Goal: Complete application form: Complete application form

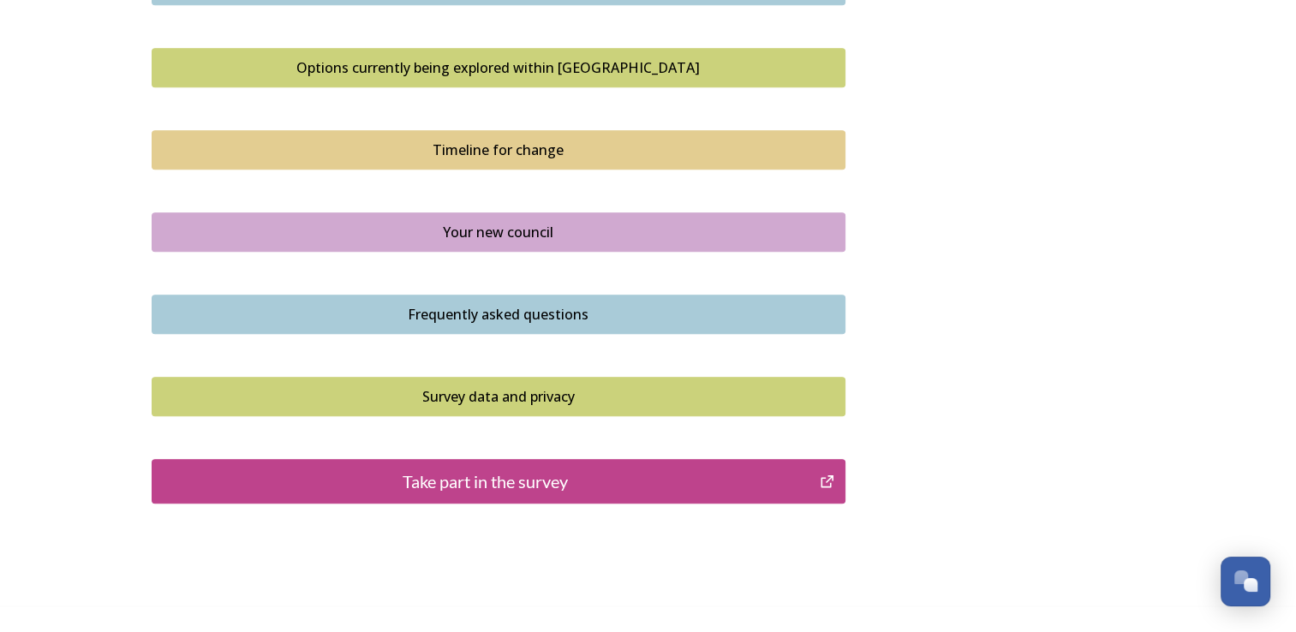
scroll to position [1199, 0]
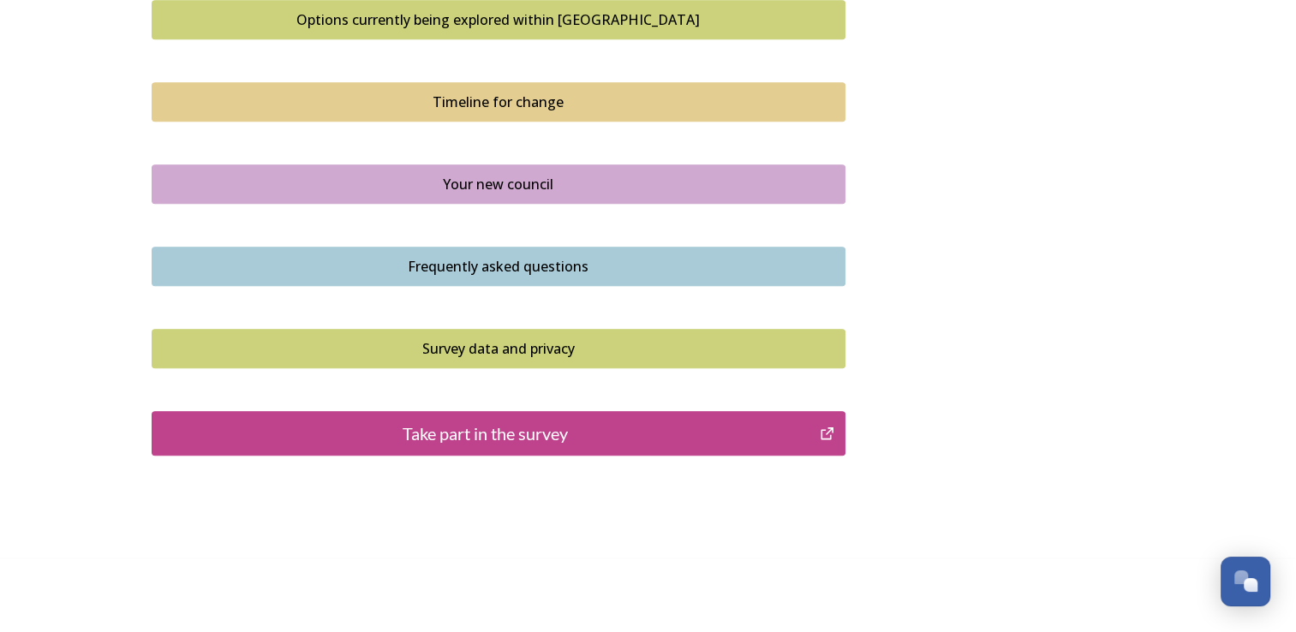
click at [572, 423] on div "Take part in the survey" at bounding box center [486, 434] width 650 height 26
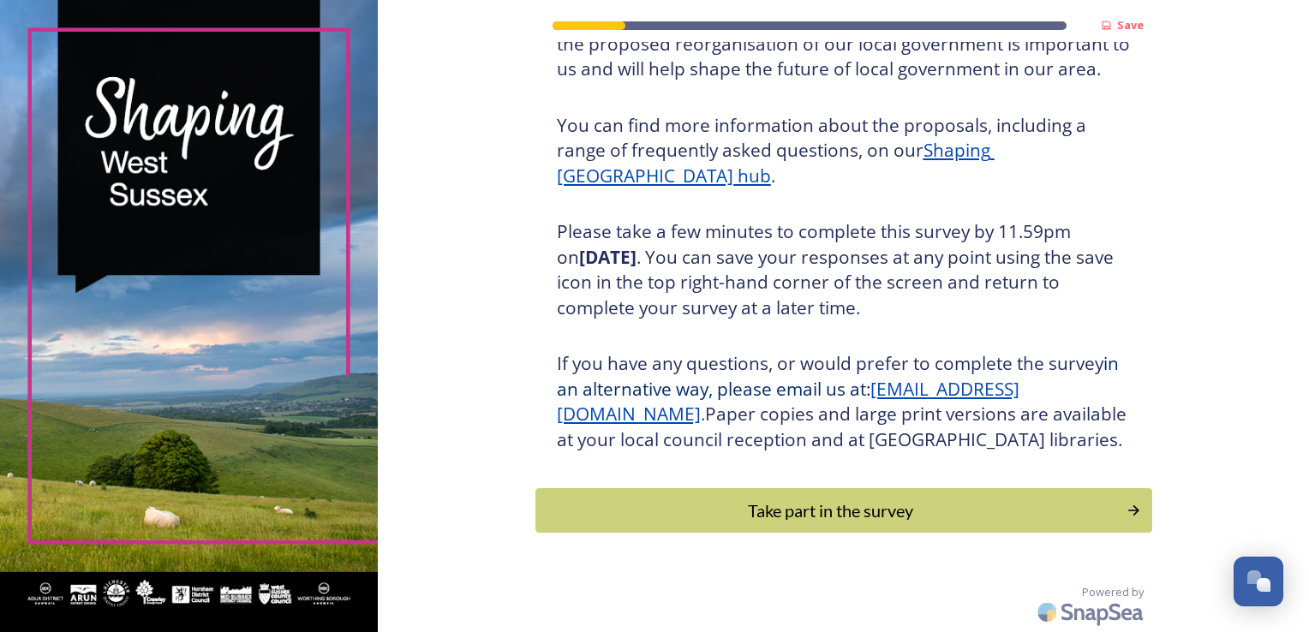
scroll to position [189, 0]
click at [795, 501] on div "Take part in the survey" at bounding box center [830, 511] width 579 height 26
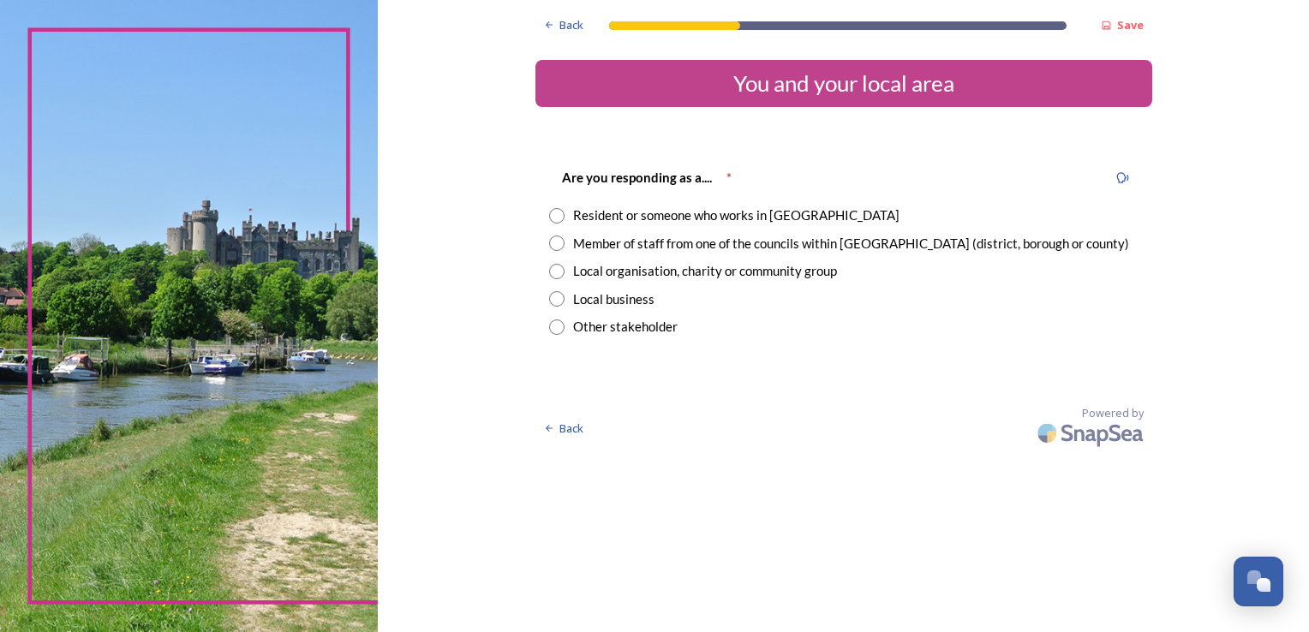
click at [551, 214] on input "radio" at bounding box center [556, 215] width 15 height 15
radio input "true"
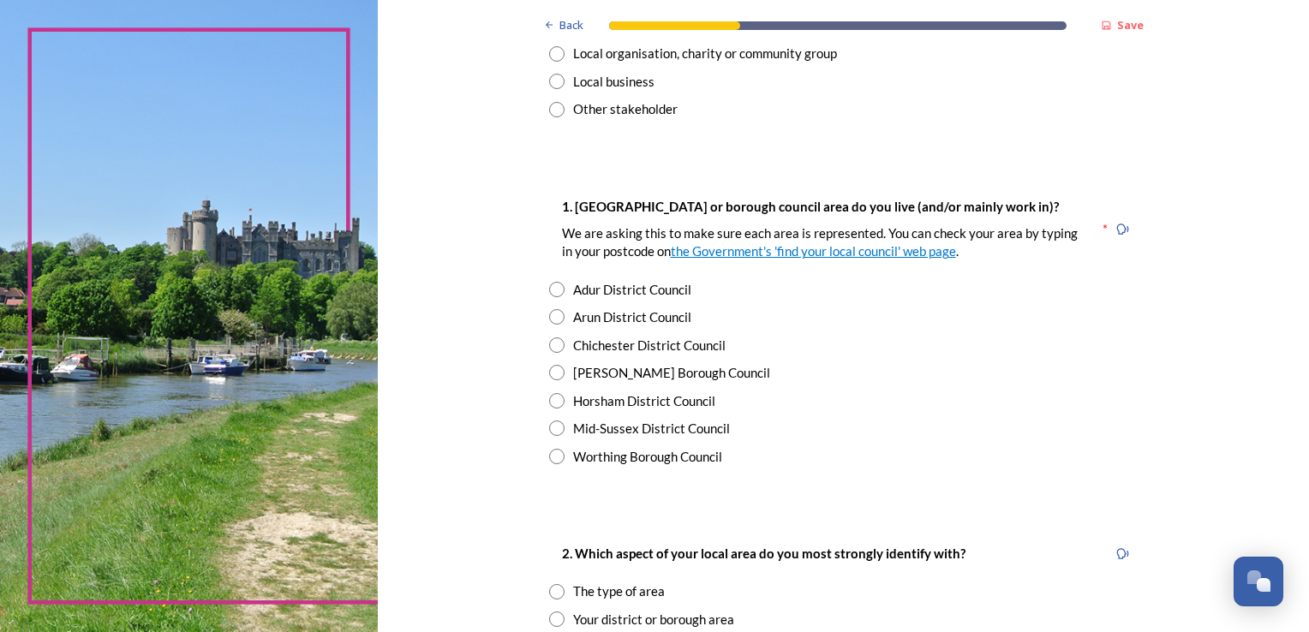
scroll to position [257, 0]
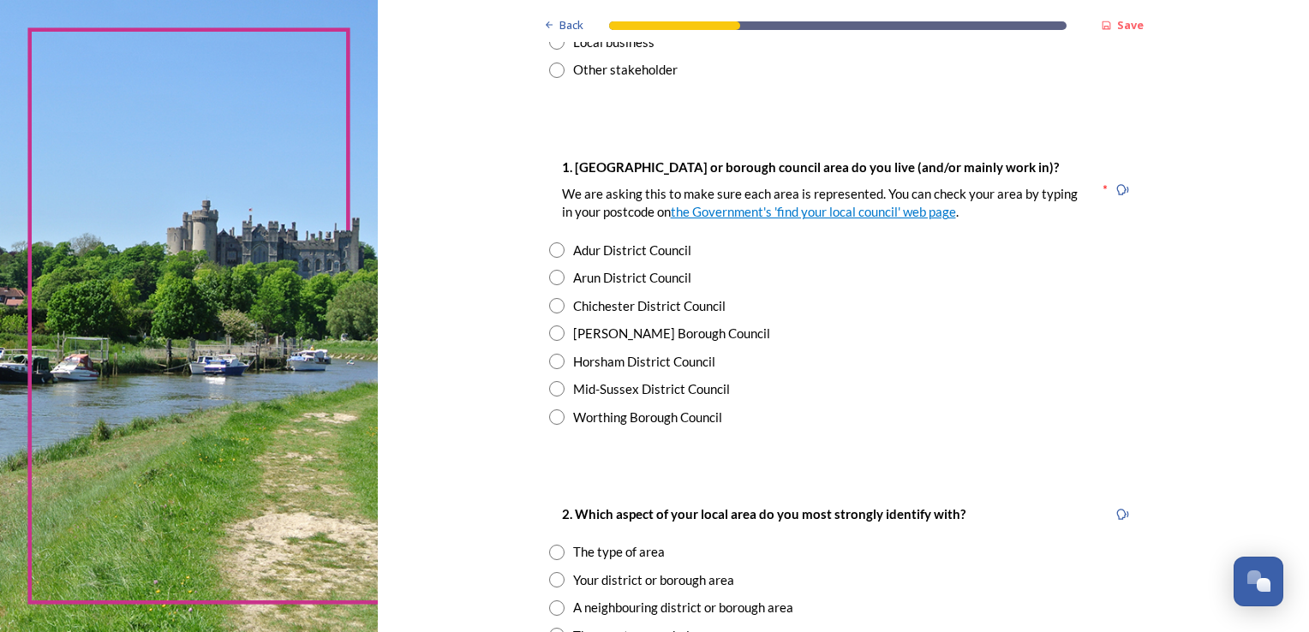
click at [555, 281] on input "radio" at bounding box center [556, 277] width 15 height 15
radio input "true"
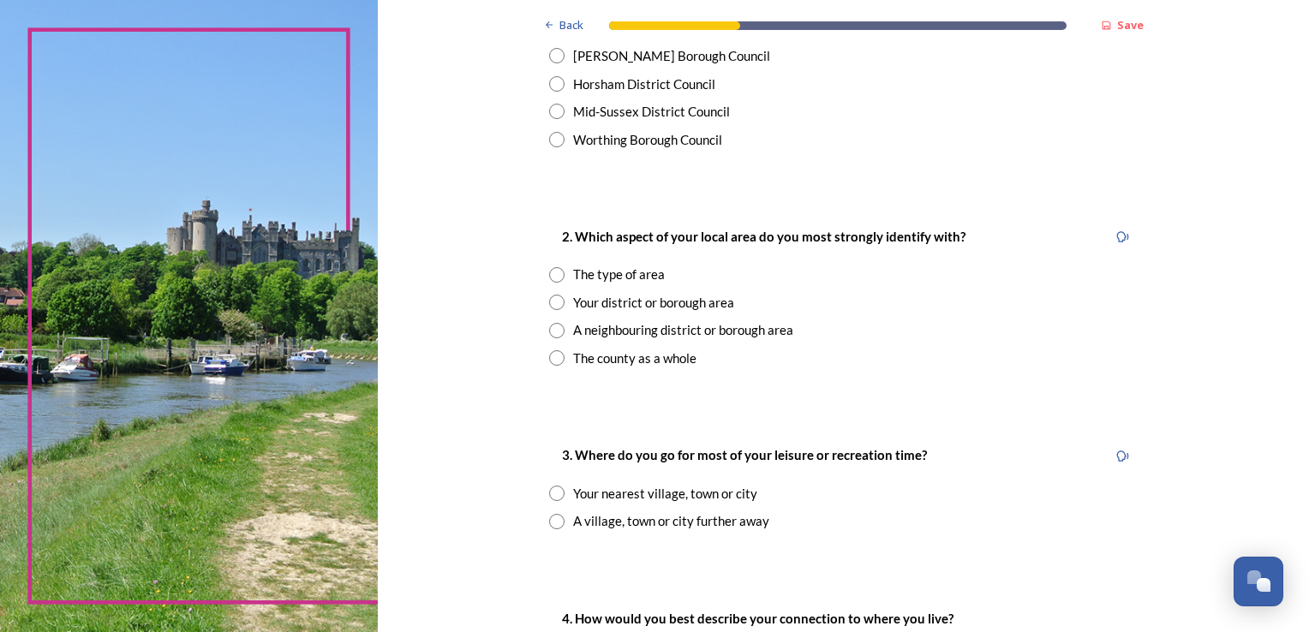
scroll to position [600, 0]
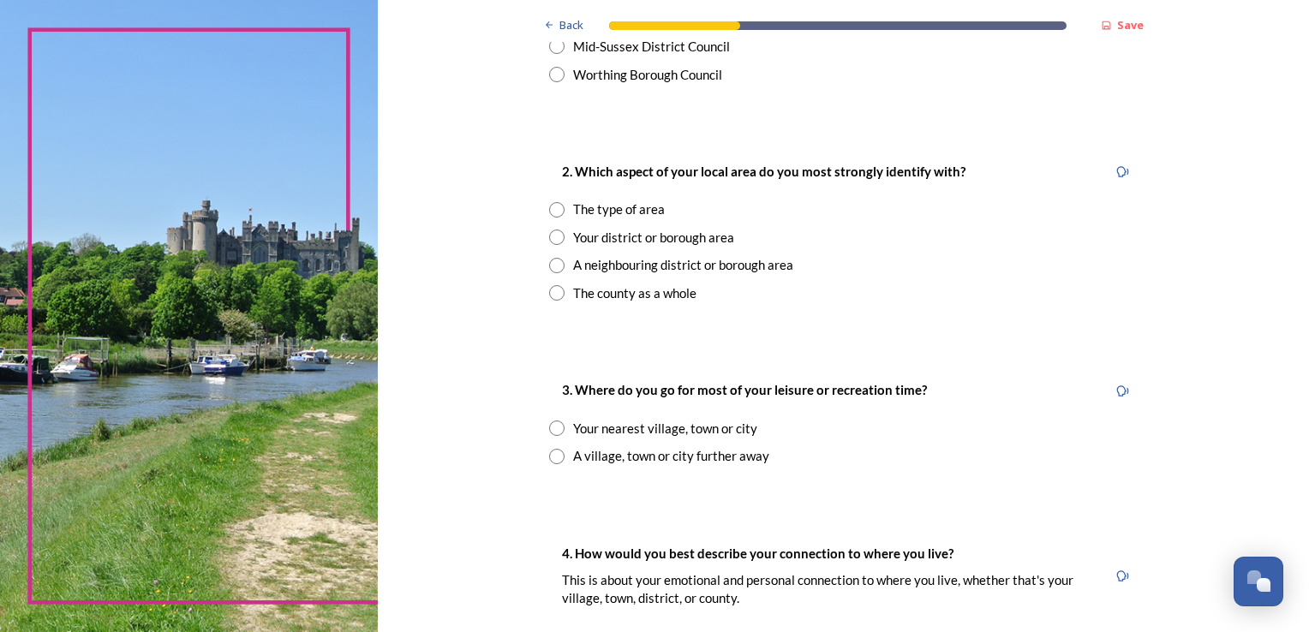
click at [555, 207] on input "radio" at bounding box center [556, 209] width 15 height 15
radio input "true"
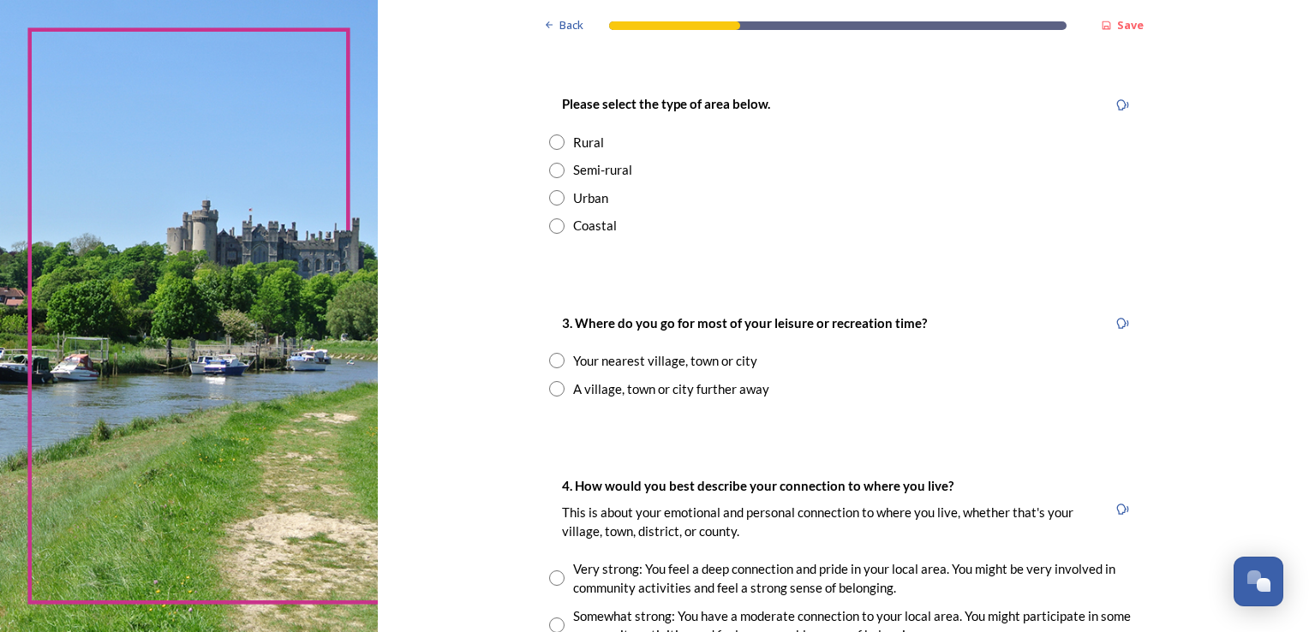
scroll to position [857, 0]
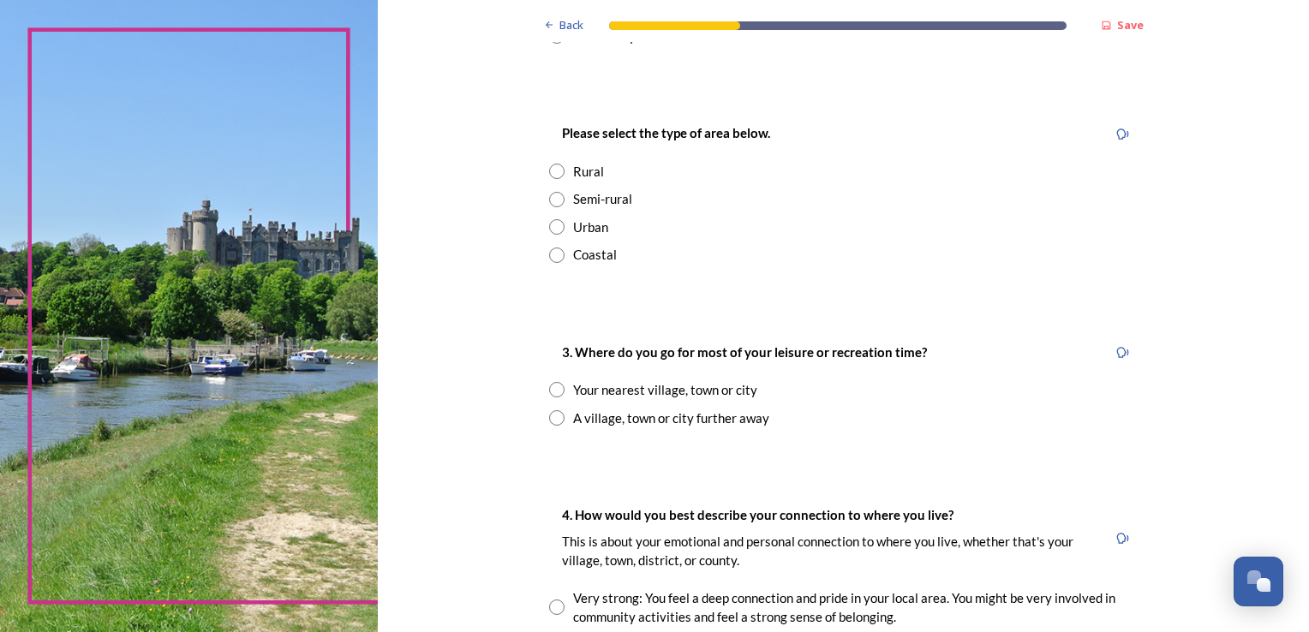
click at [549, 252] on input "radio" at bounding box center [556, 255] width 15 height 15
radio input "true"
click at [555, 395] on input "radio" at bounding box center [556, 389] width 15 height 15
radio input "true"
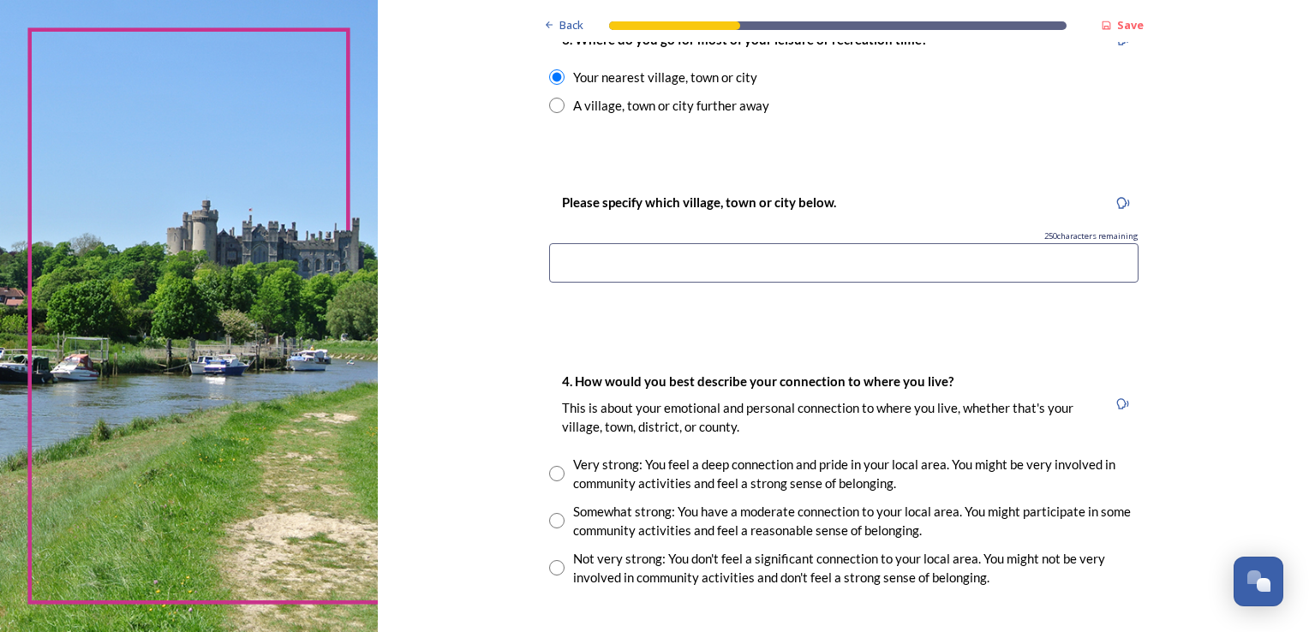
scroll to position [1199, 0]
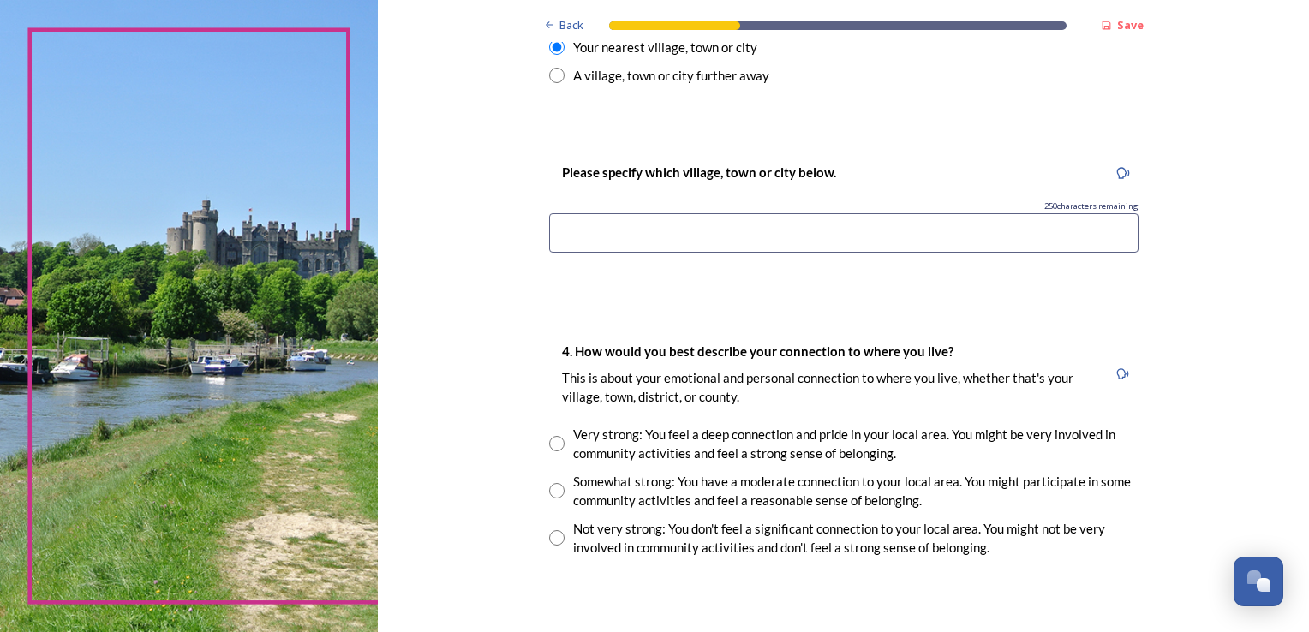
click at [666, 237] on input at bounding box center [843, 232] width 589 height 39
click at [666, 236] on input at bounding box center [843, 232] width 589 height 39
type input "rustington"
click at [550, 444] on input "radio" at bounding box center [556, 443] width 15 height 15
radio input "true"
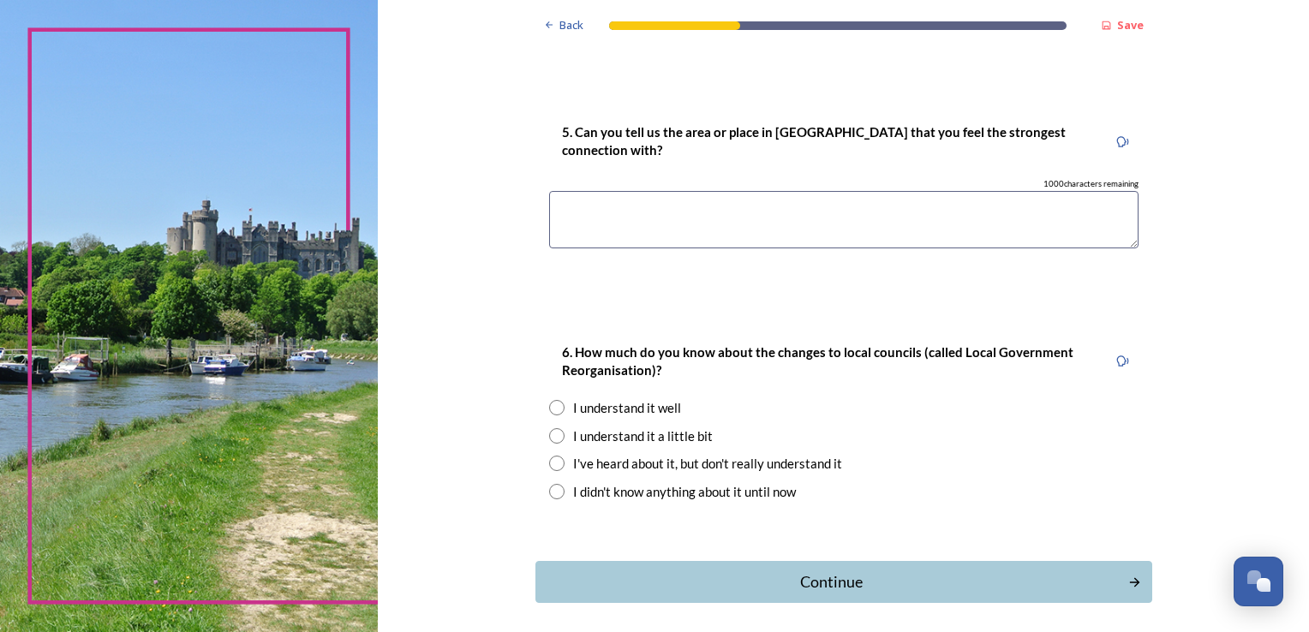
scroll to position [1713, 0]
click at [669, 207] on textarea at bounding box center [843, 218] width 589 height 57
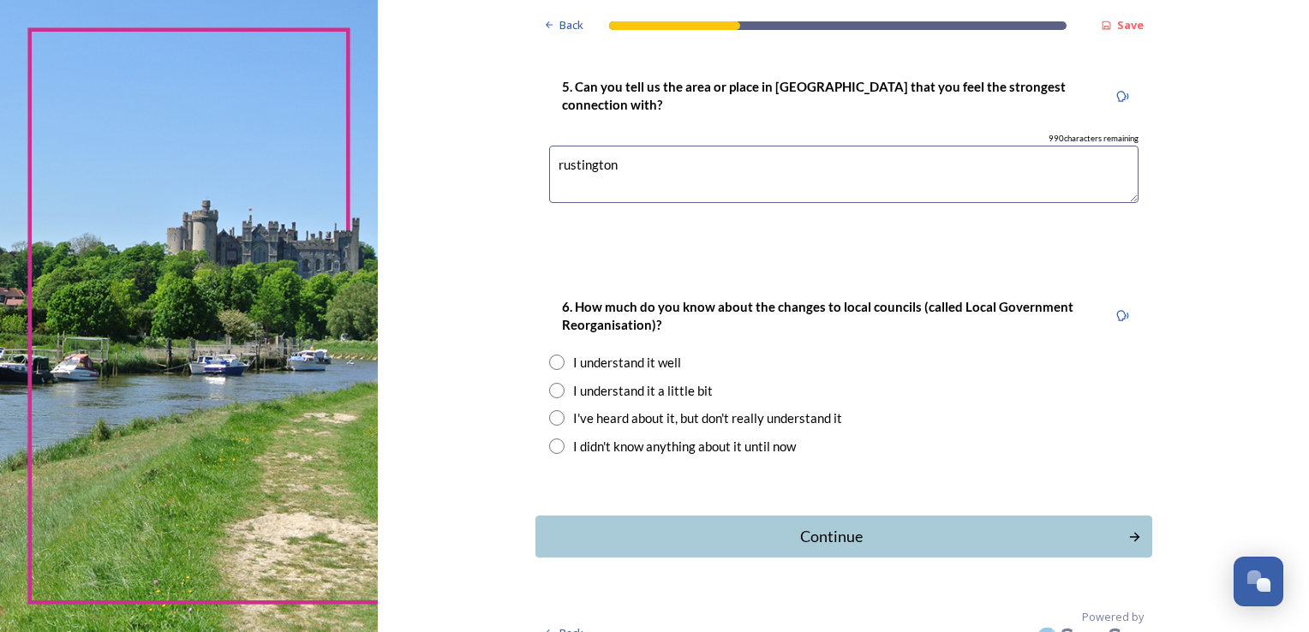
scroll to position [1782, 0]
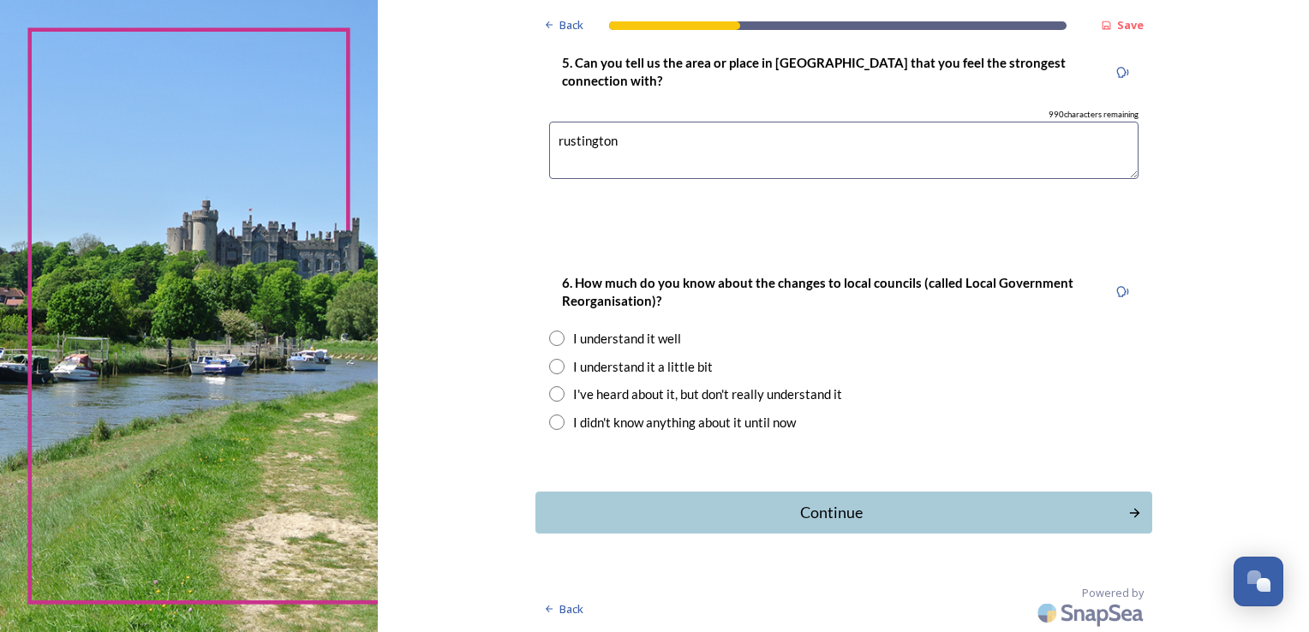
type textarea "rustington"
click at [551, 365] on input "radio" at bounding box center [556, 366] width 15 height 15
radio input "true"
click at [714, 511] on div "Continue" at bounding box center [831, 512] width 580 height 23
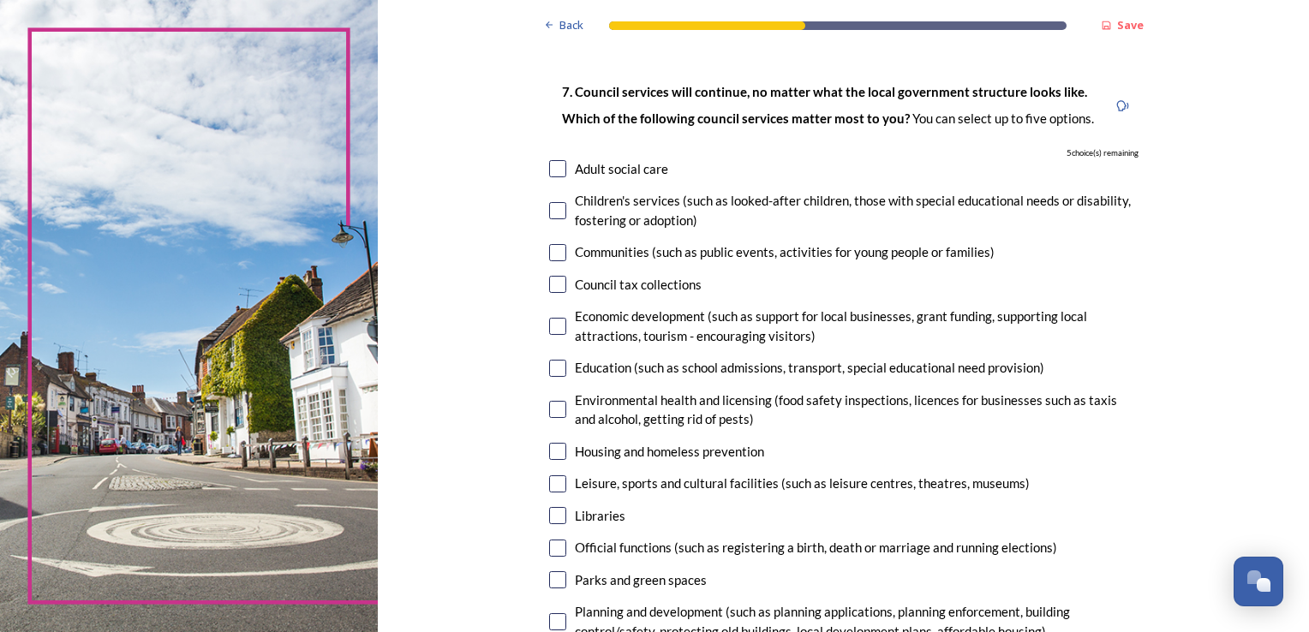
scroll to position [171, 0]
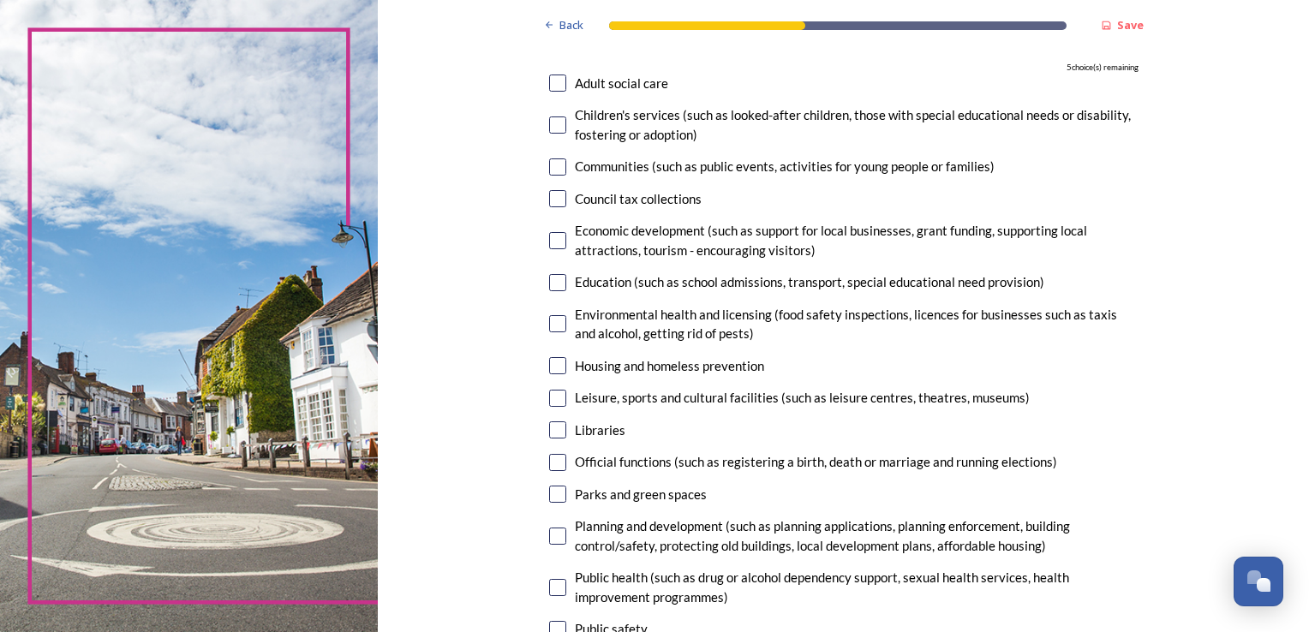
click at [554, 90] on input "checkbox" at bounding box center [557, 83] width 17 height 17
checkbox input "true"
click at [554, 131] on input "checkbox" at bounding box center [557, 124] width 17 height 17
checkbox input "true"
click at [549, 166] on input "checkbox" at bounding box center [557, 166] width 17 height 17
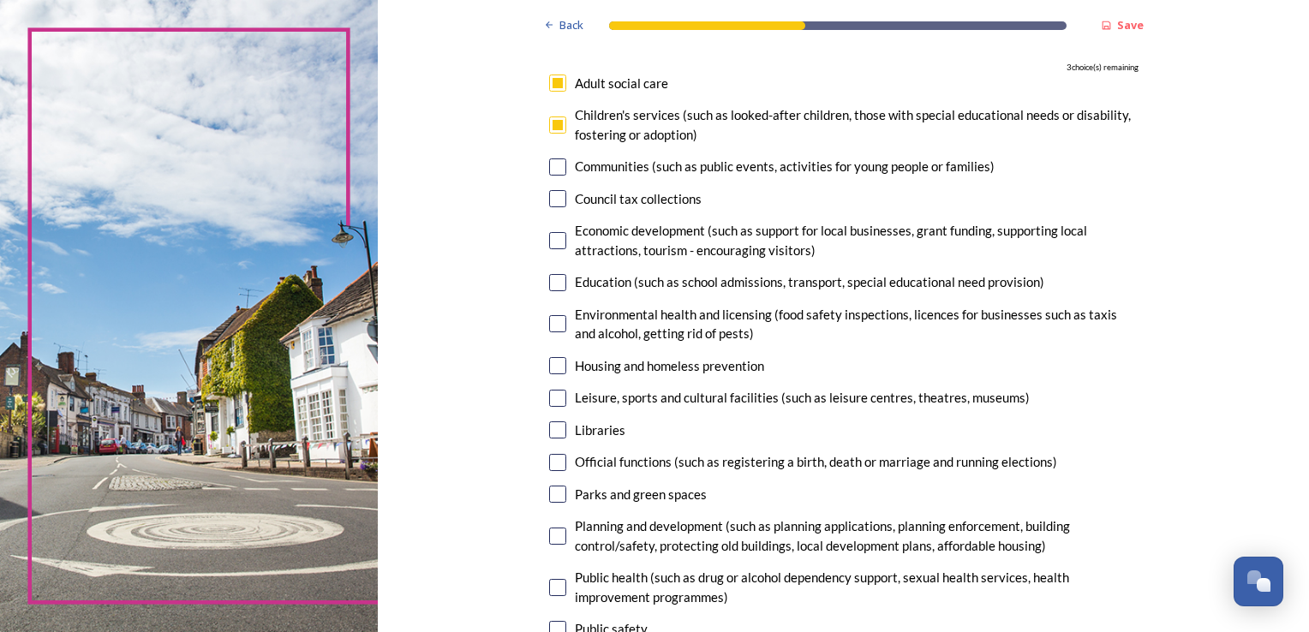
checkbox input "true"
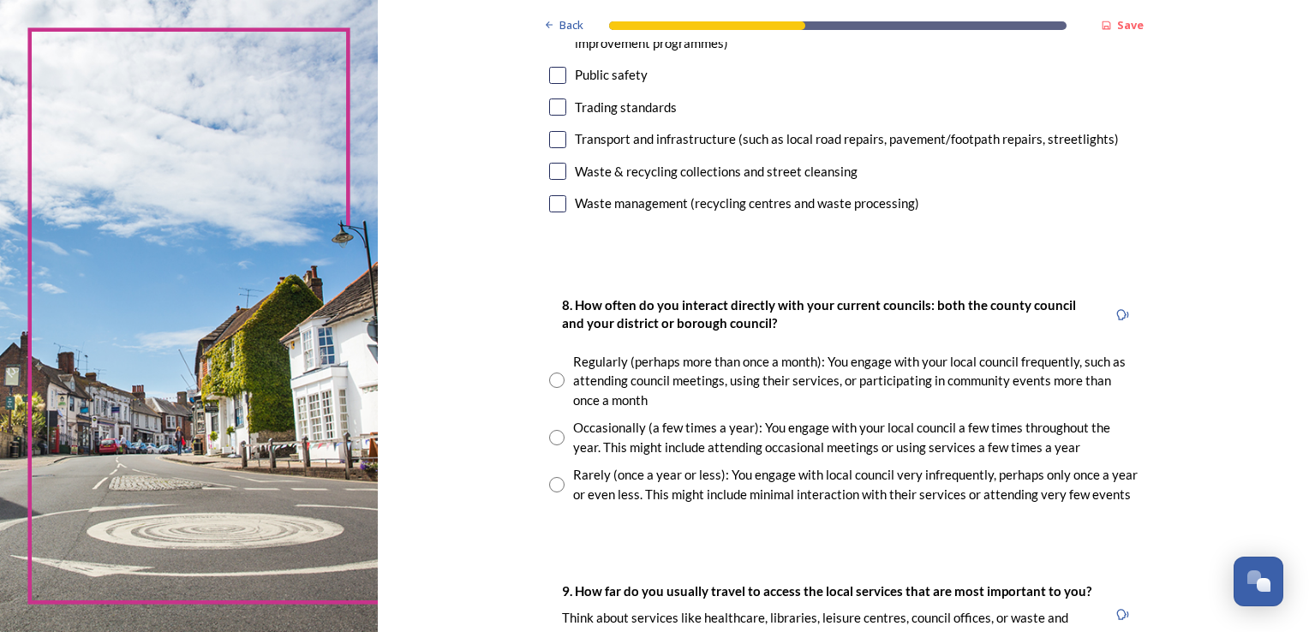
scroll to position [685, 0]
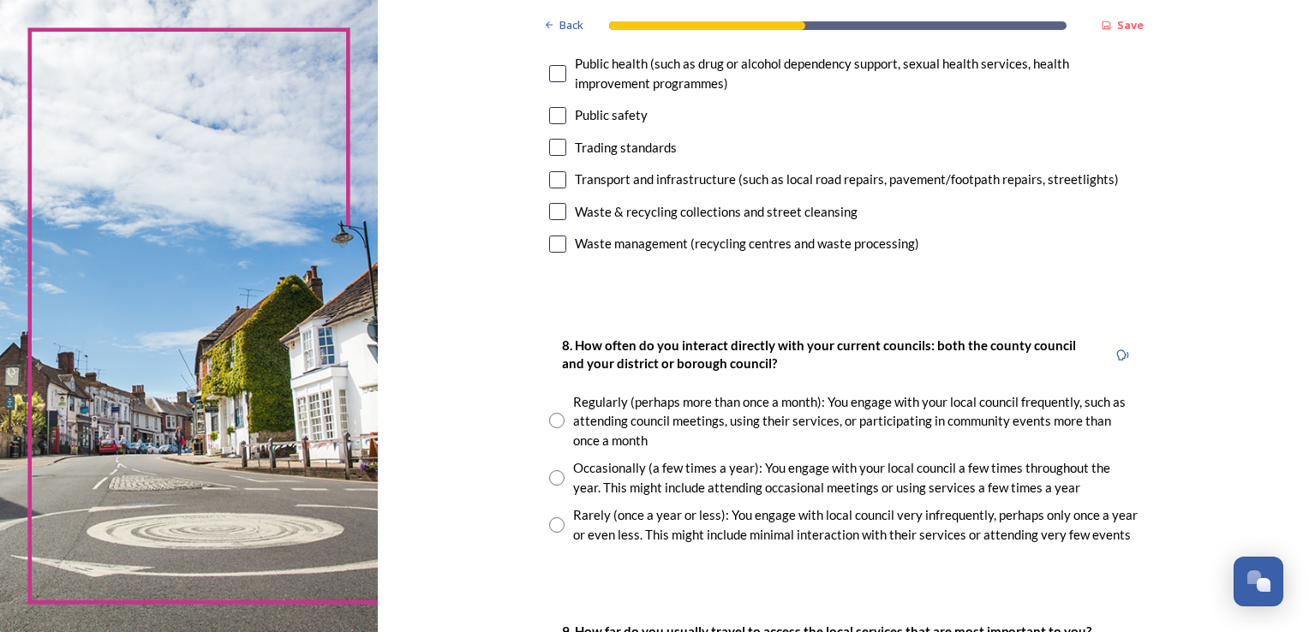
click at [550, 243] on input "checkbox" at bounding box center [557, 244] width 17 height 17
checkbox input "true"
click at [552, 207] on input "checkbox" at bounding box center [557, 211] width 17 height 17
checkbox input "true"
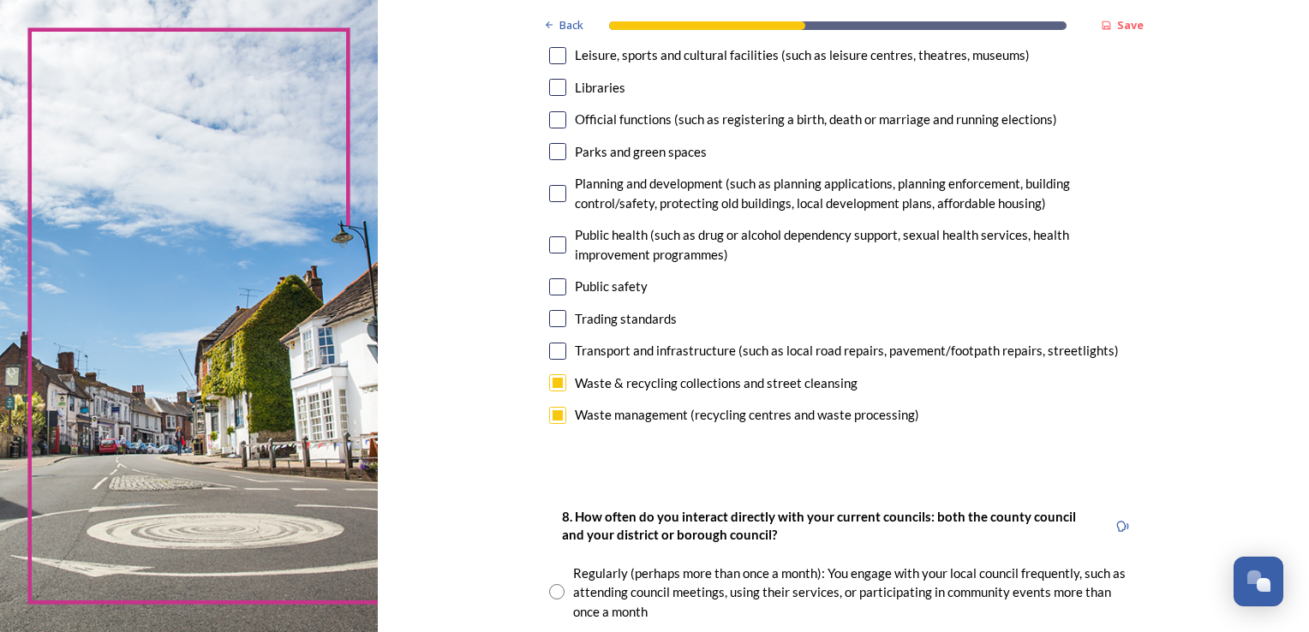
scroll to position [428, 0]
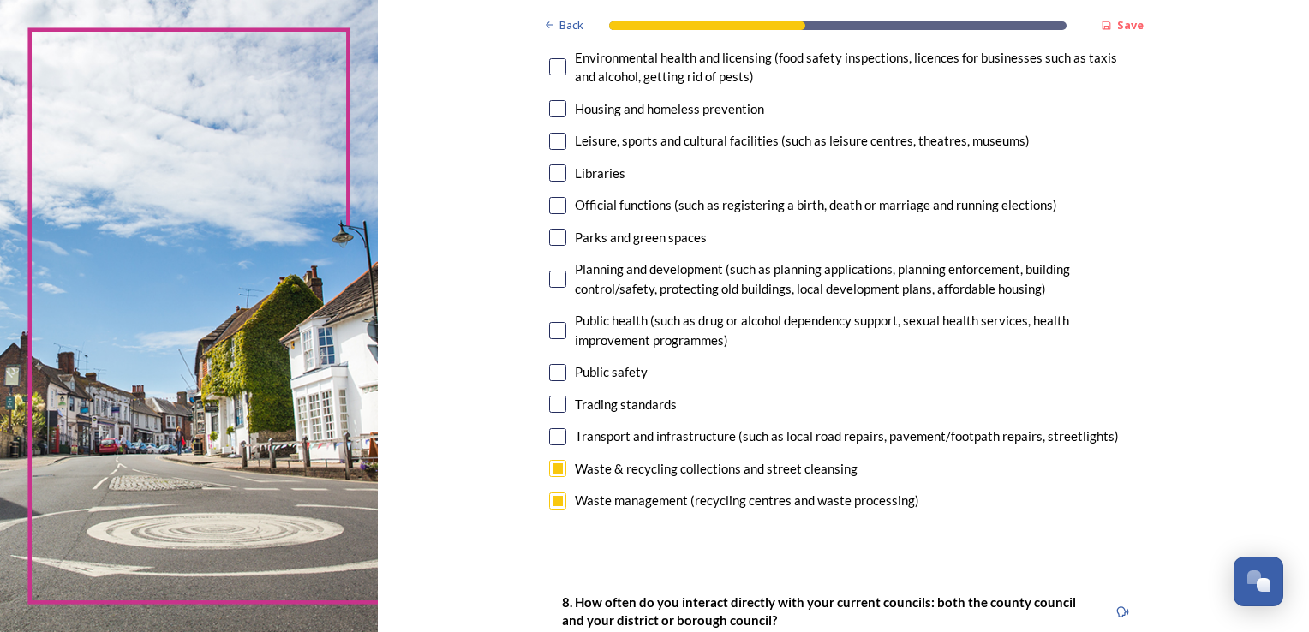
click at [558, 242] on input "checkbox" at bounding box center [557, 237] width 17 height 17
click at [558, 238] on input "checkbox" at bounding box center [557, 237] width 17 height 17
click at [555, 237] on input "checkbox" at bounding box center [557, 237] width 17 height 17
checkbox input "false"
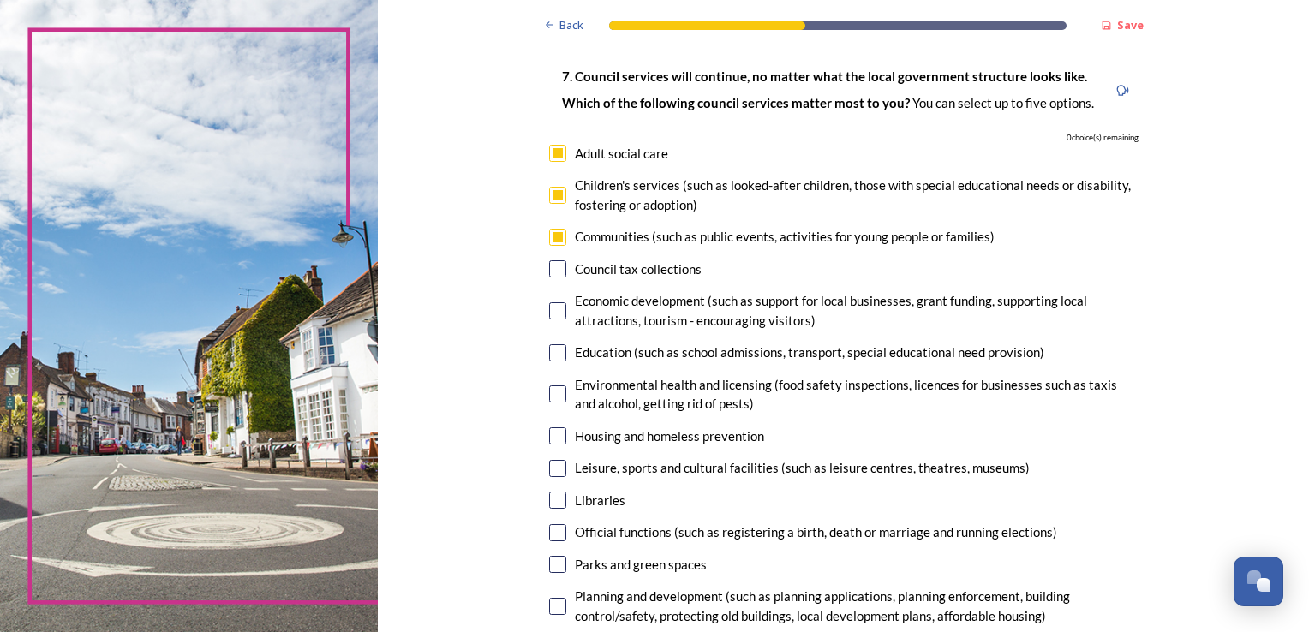
scroll to position [86, 0]
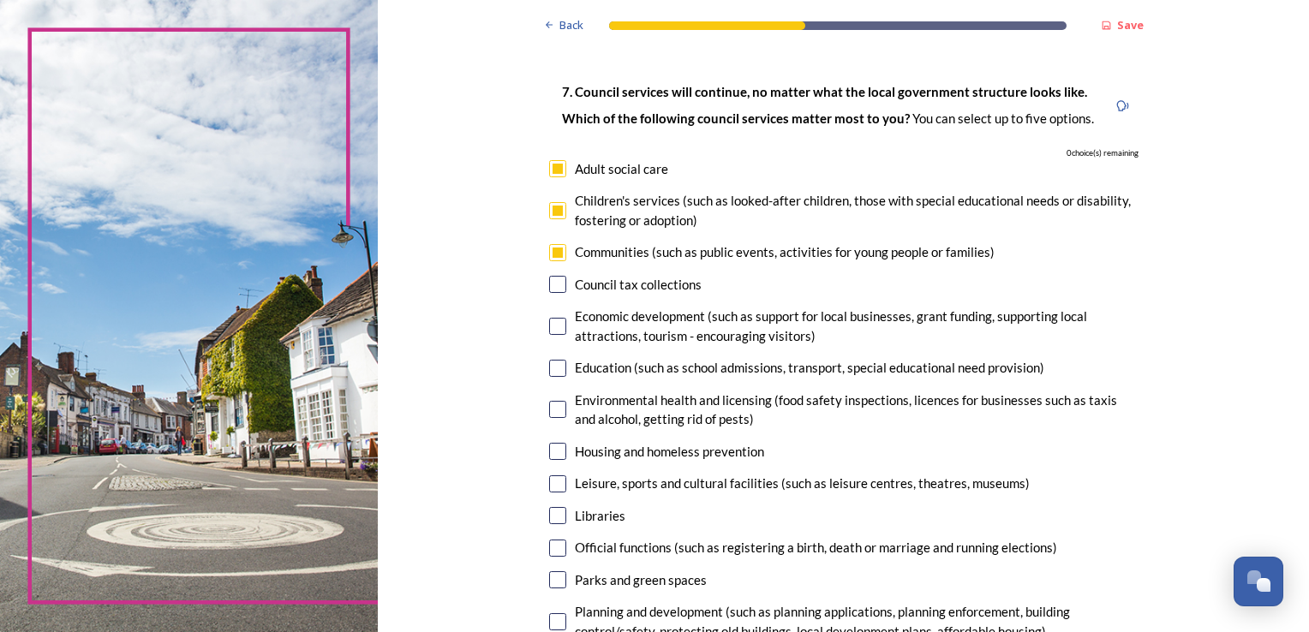
click at [553, 252] on input "checkbox" at bounding box center [557, 252] width 17 height 17
checkbox input "false"
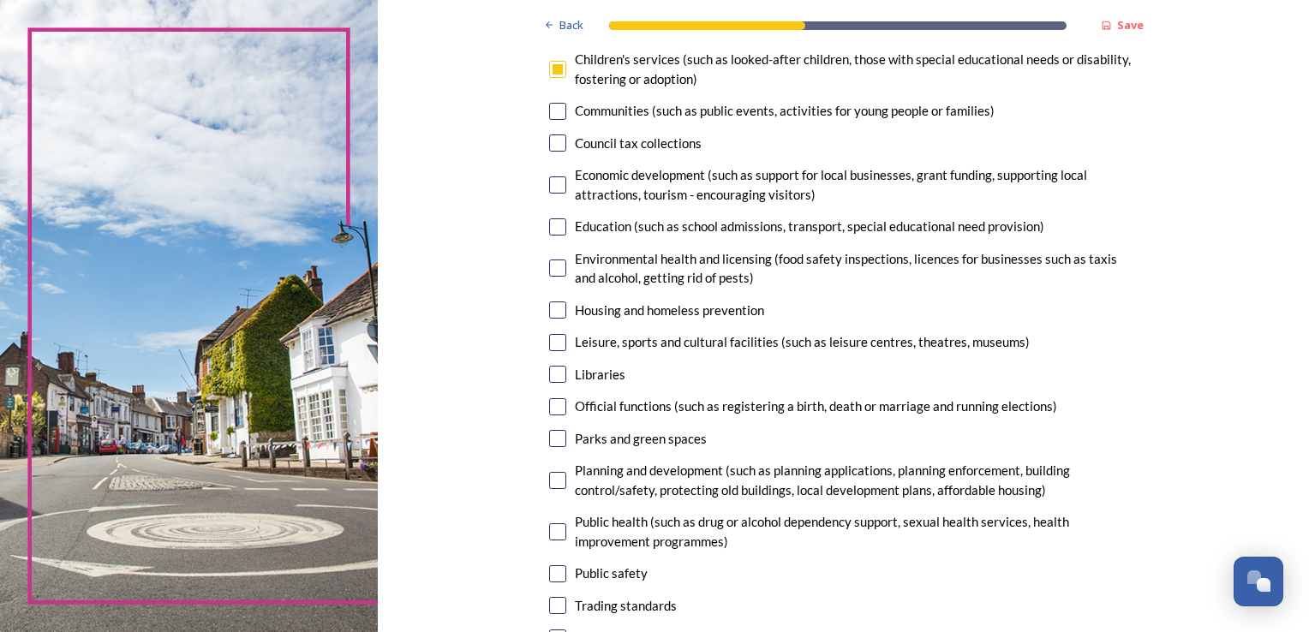
scroll to position [257, 0]
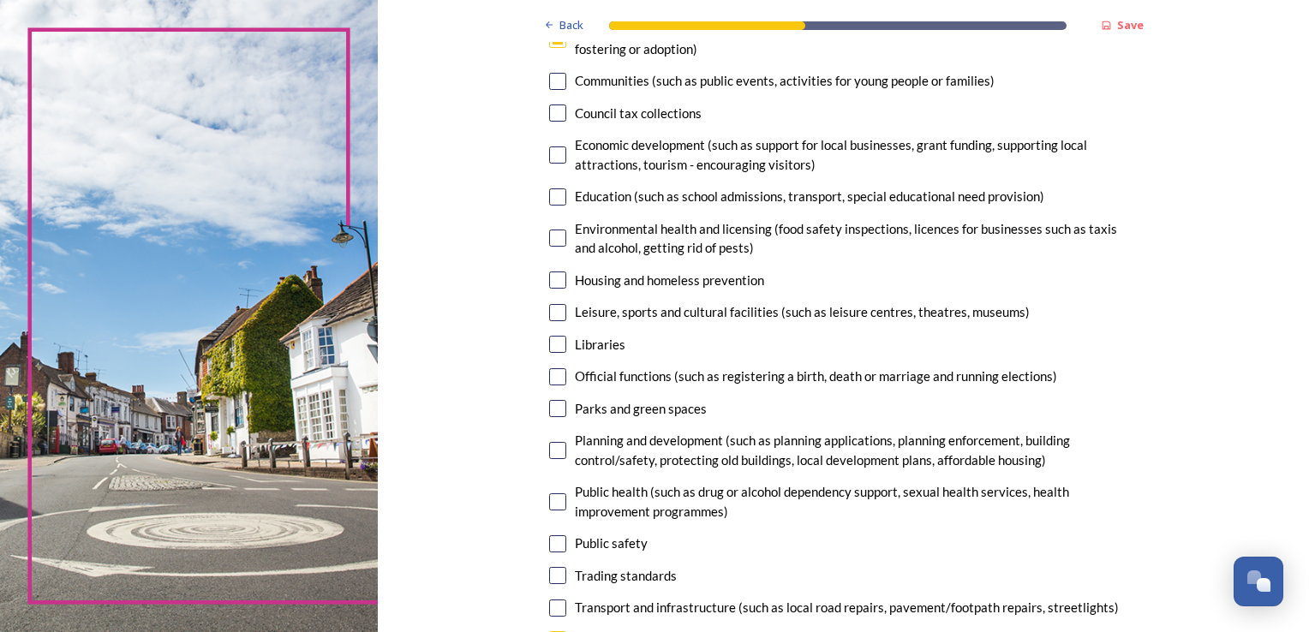
click at [549, 406] on input "checkbox" at bounding box center [557, 408] width 17 height 17
checkbox input "true"
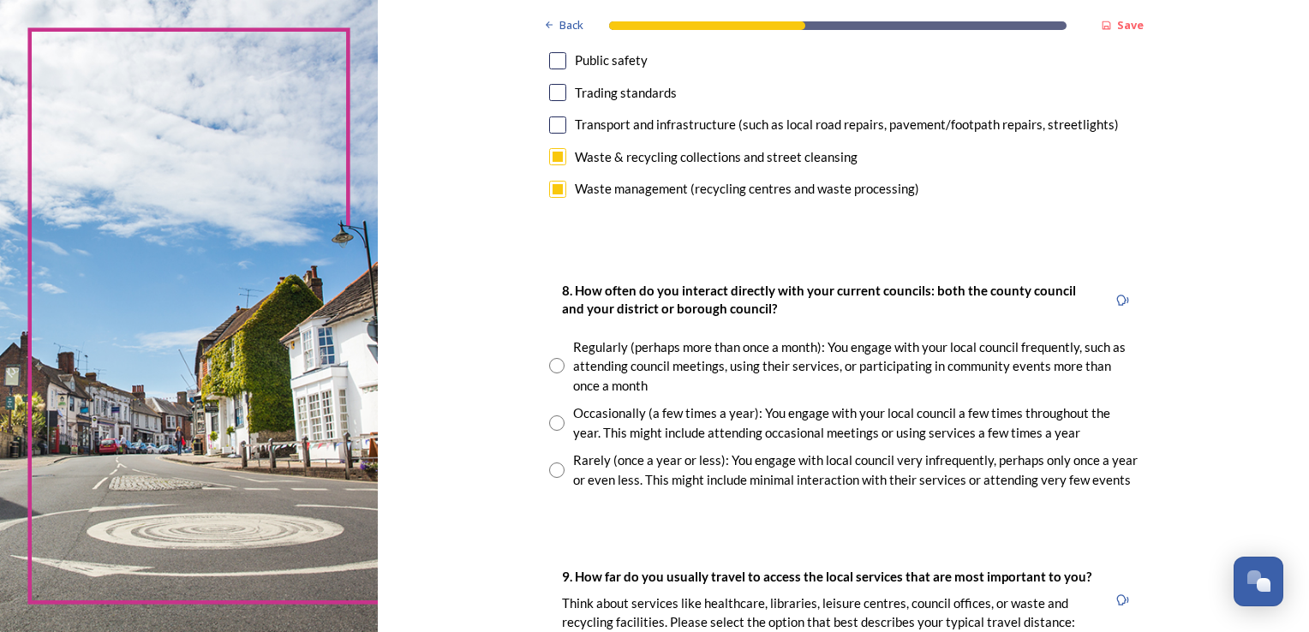
scroll to position [771, 0]
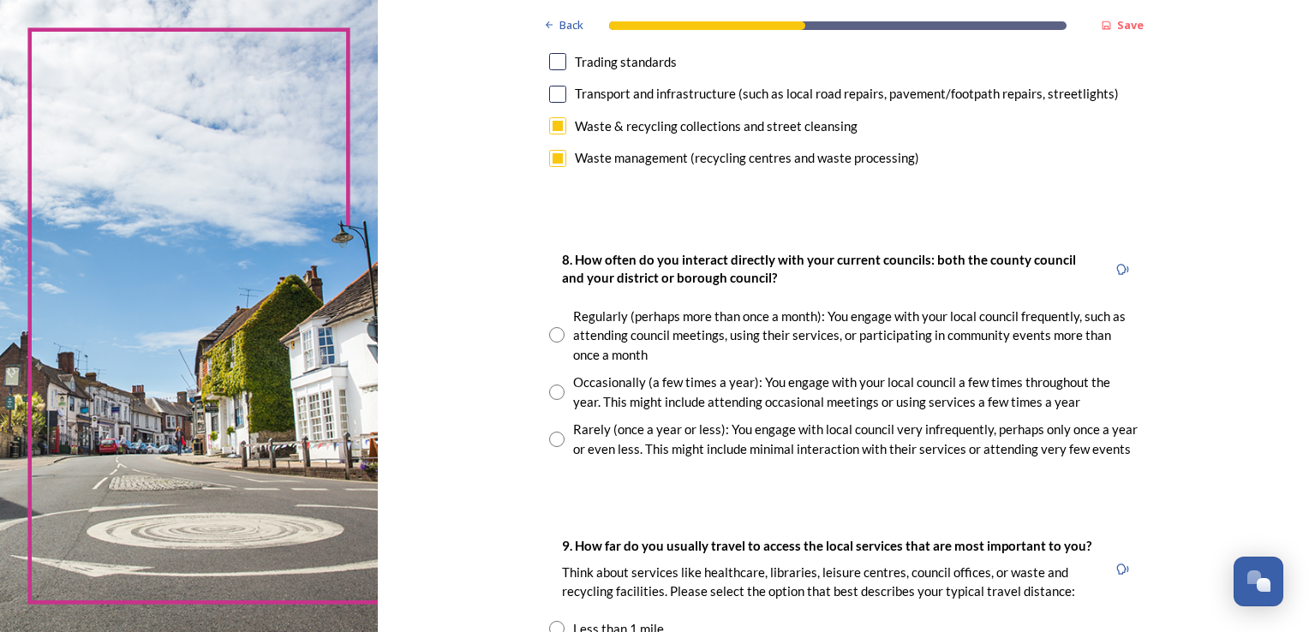
click at [549, 439] on input "radio" at bounding box center [556, 439] width 15 height 15
radio input "true"
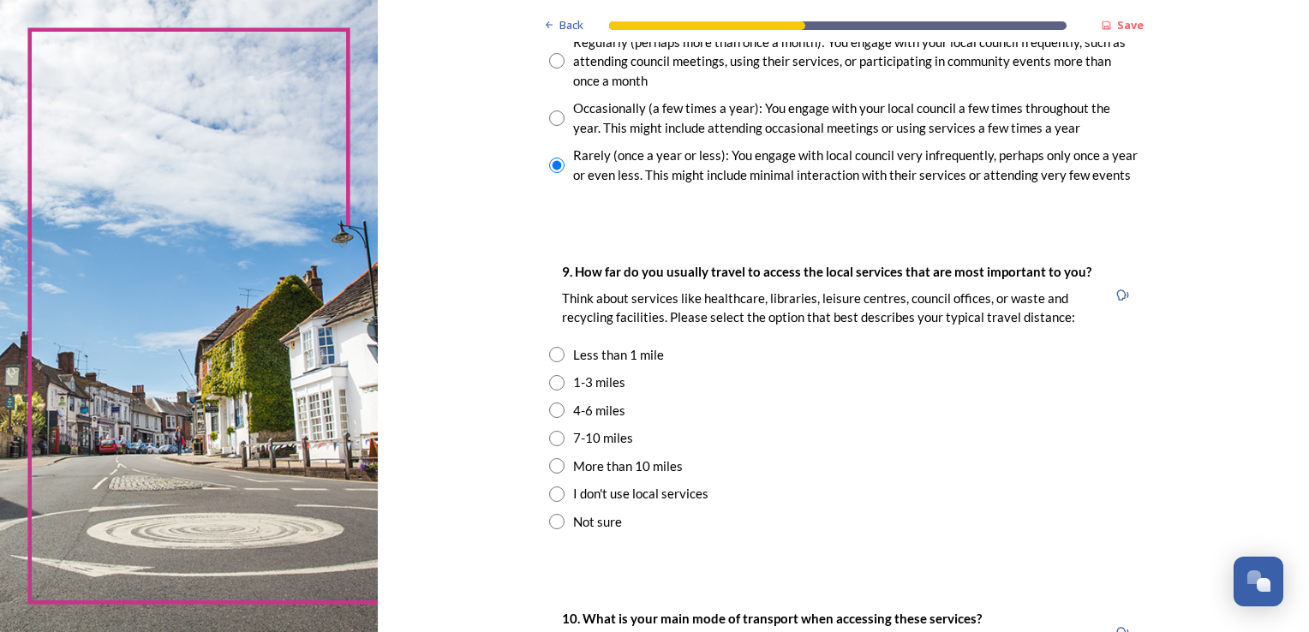
scroll to position [1114, 0]
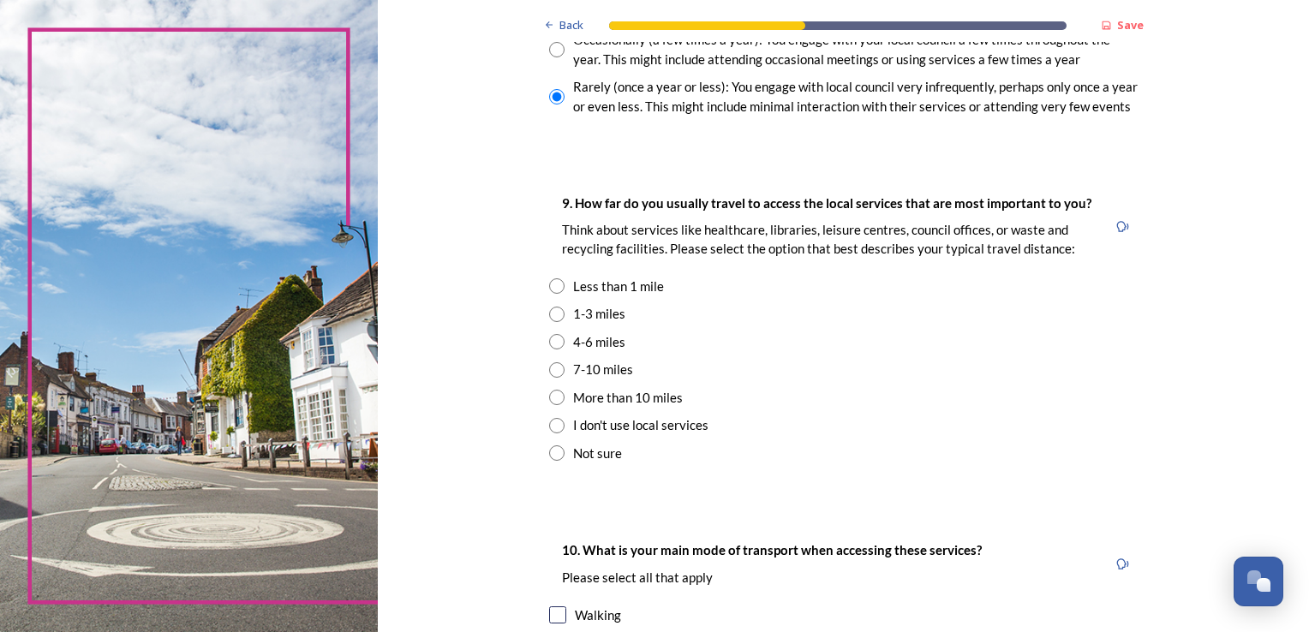
click at [549, 342] on input "radio" at bounding box center [556, 341] width 15 height 15
radio input "true"
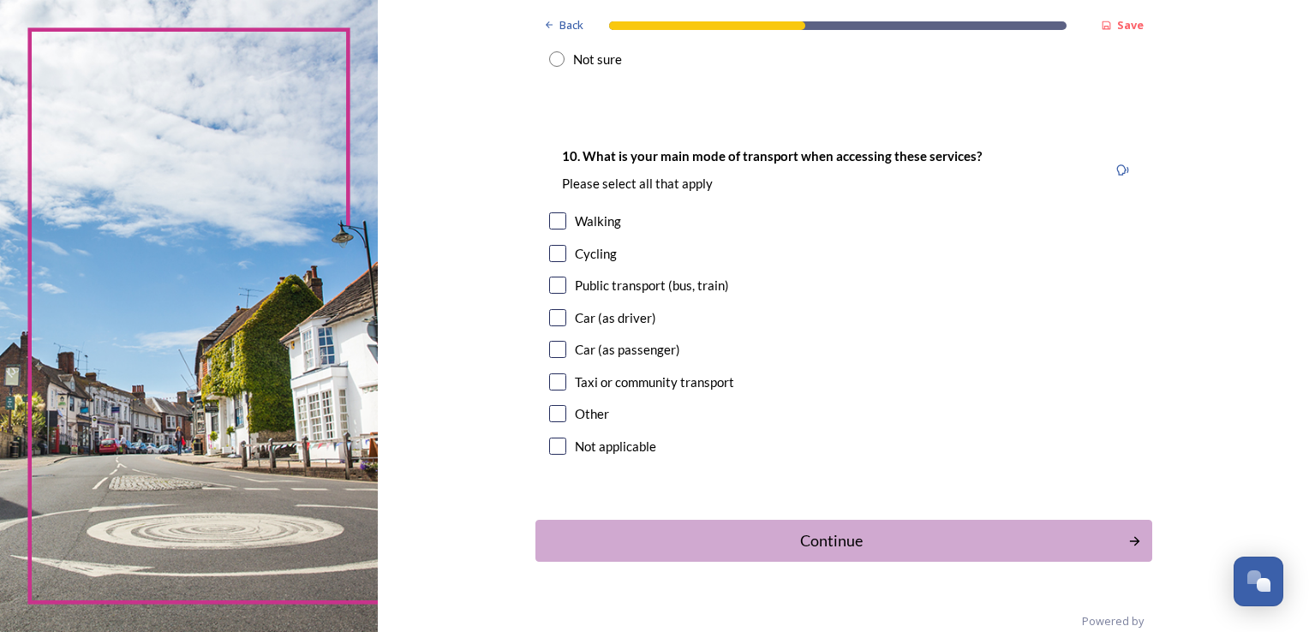
scroll to position [1536, 0]
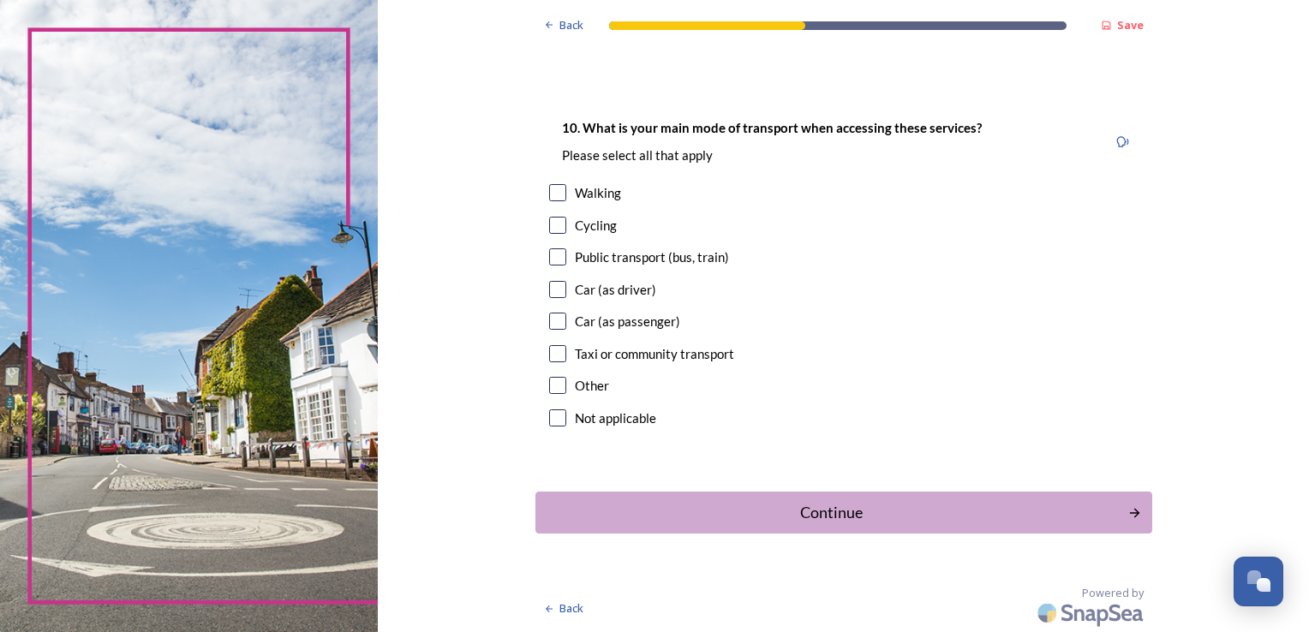
click at [549, 288] on input "checkbox" at bounding box center [557, 289] width 17 height 17
checkbox input "true"
click at [775, 516] on div "Continue" at bounding box center [831, 512] width 580 height 23
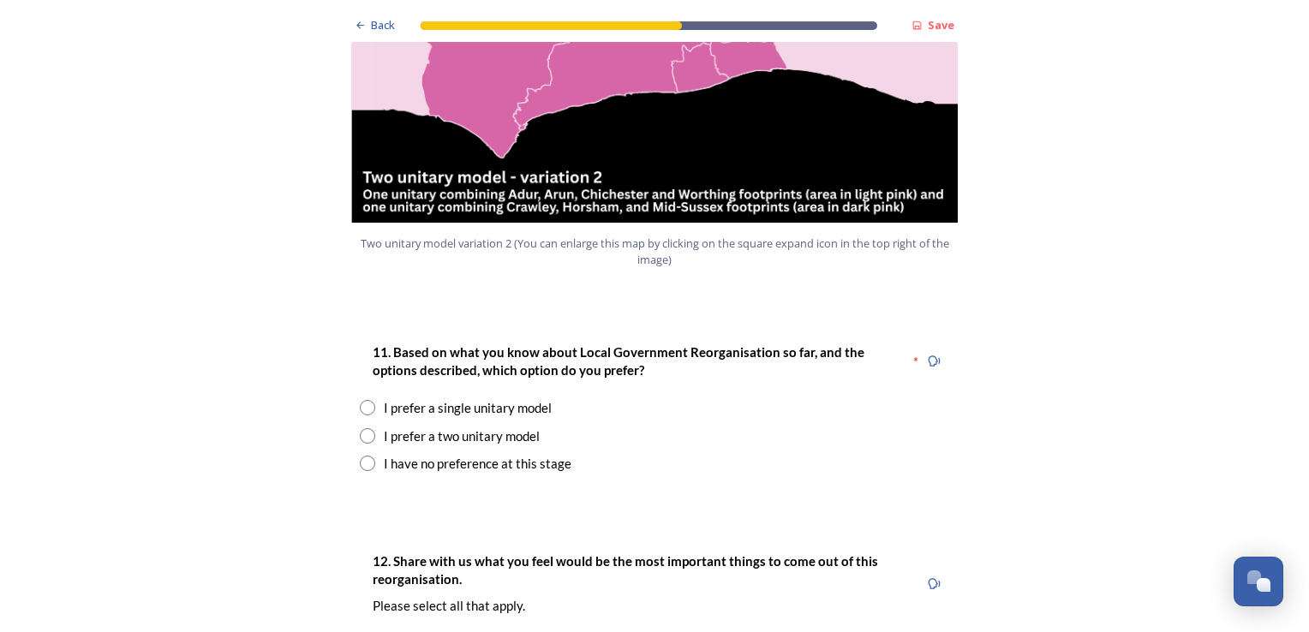
scroll to position [2056, 0]
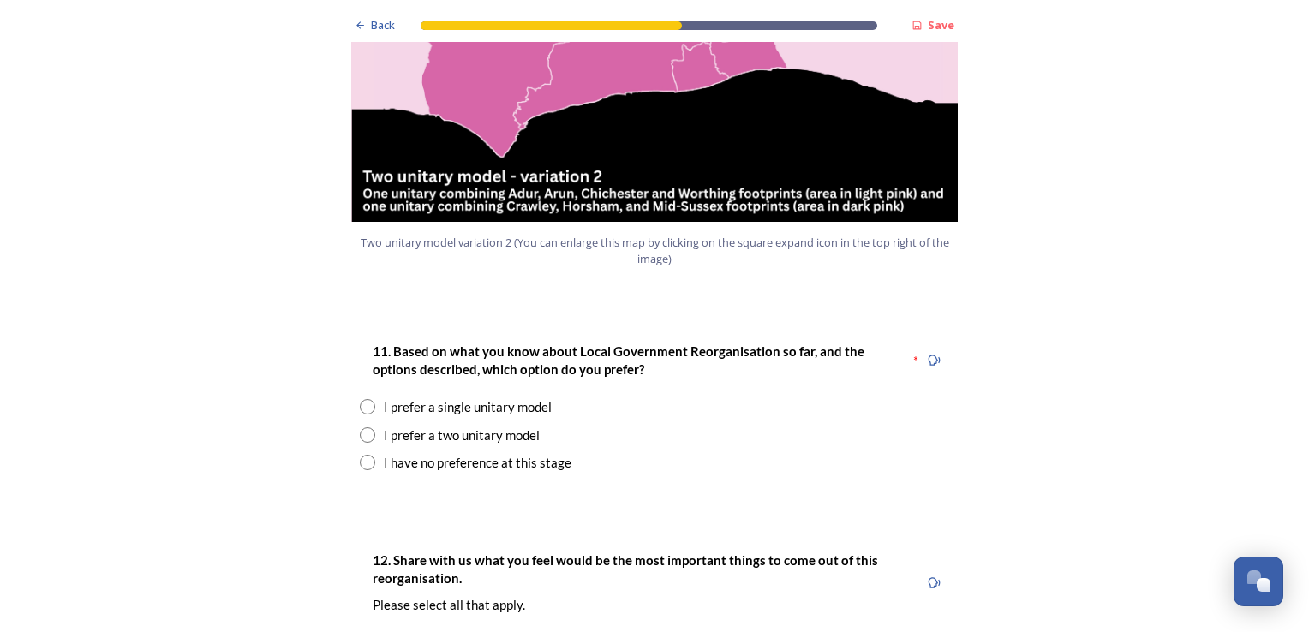
click at [363, 399] on input "radio" at bounding box center [367, 406] width 15 height 15
radio input "true"
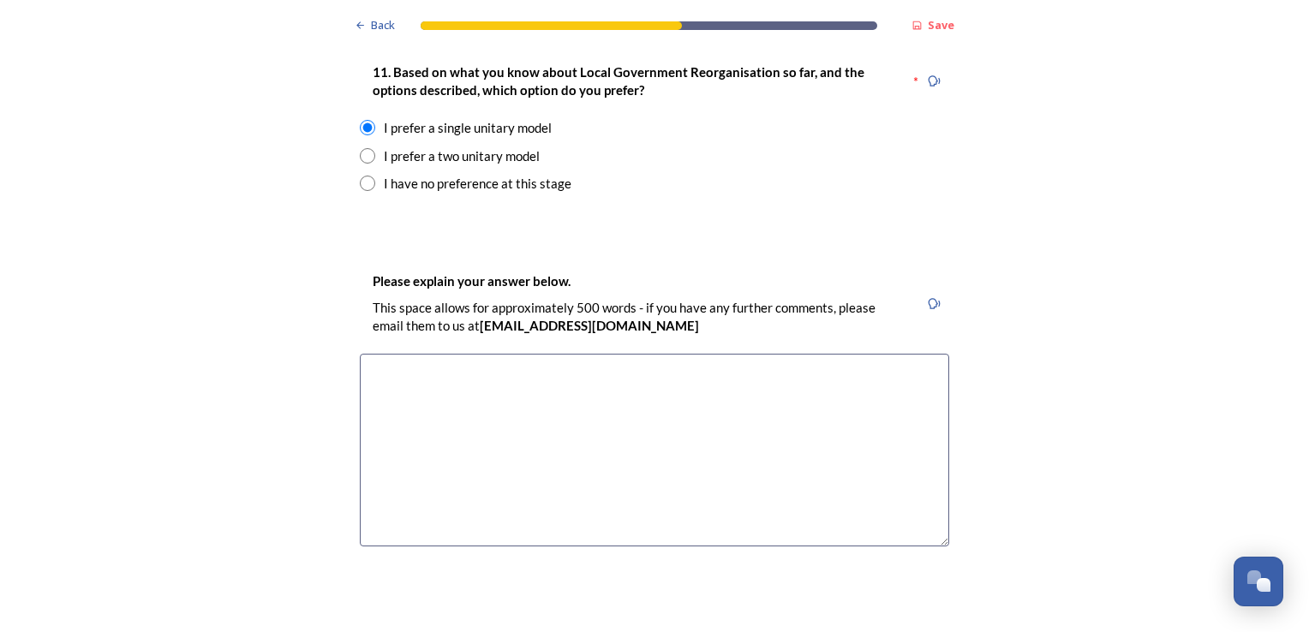
scroll to position [2398, 0]
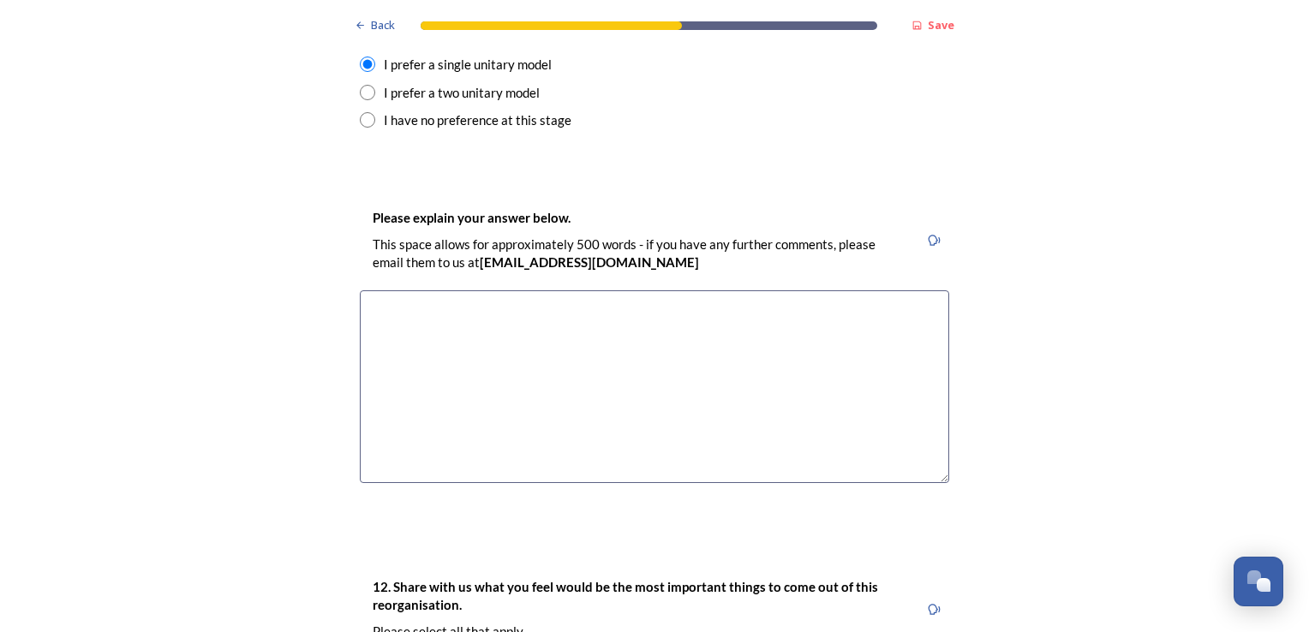
drag, startPoint x: 409, startPoint y: 257, endPoint x: 376, endPoint y: 279, distance: 39.4
click at [408, 290] on textarea at bounding box center [654, 386] width 589 height 193
click at [596, 591] on div "12. Share with us what you feel would be the most important things to come out …" at bounding box center [639, 610] width 558 height 84
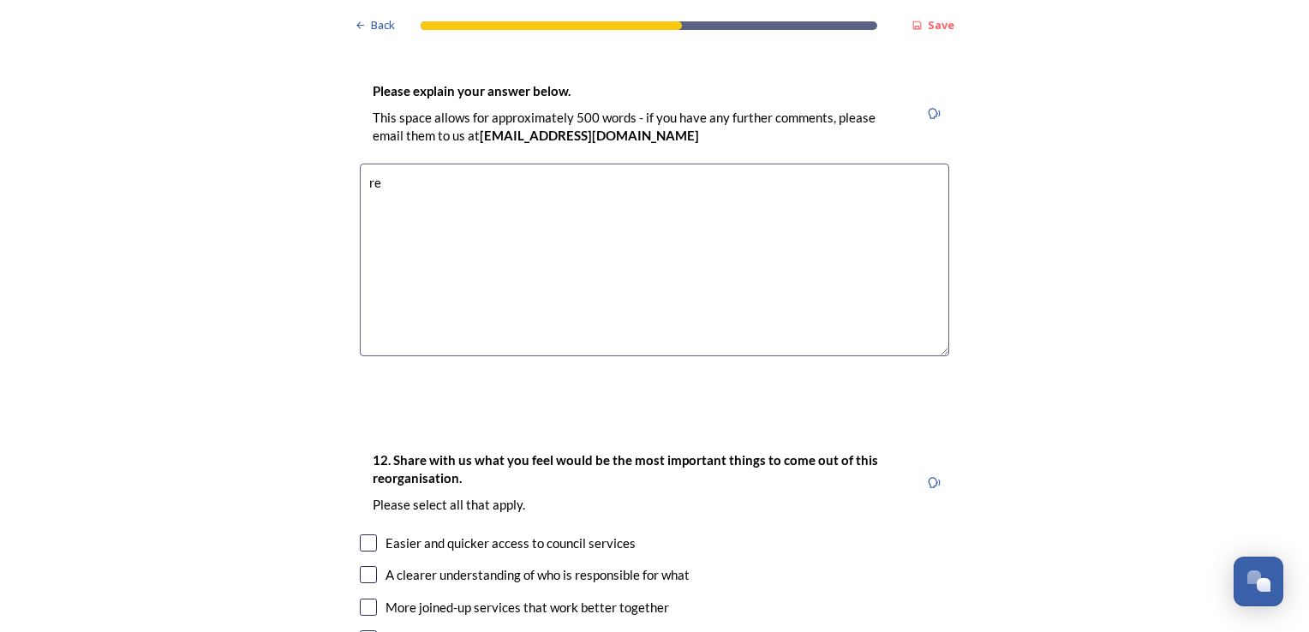
scroll to position [2437, 0]
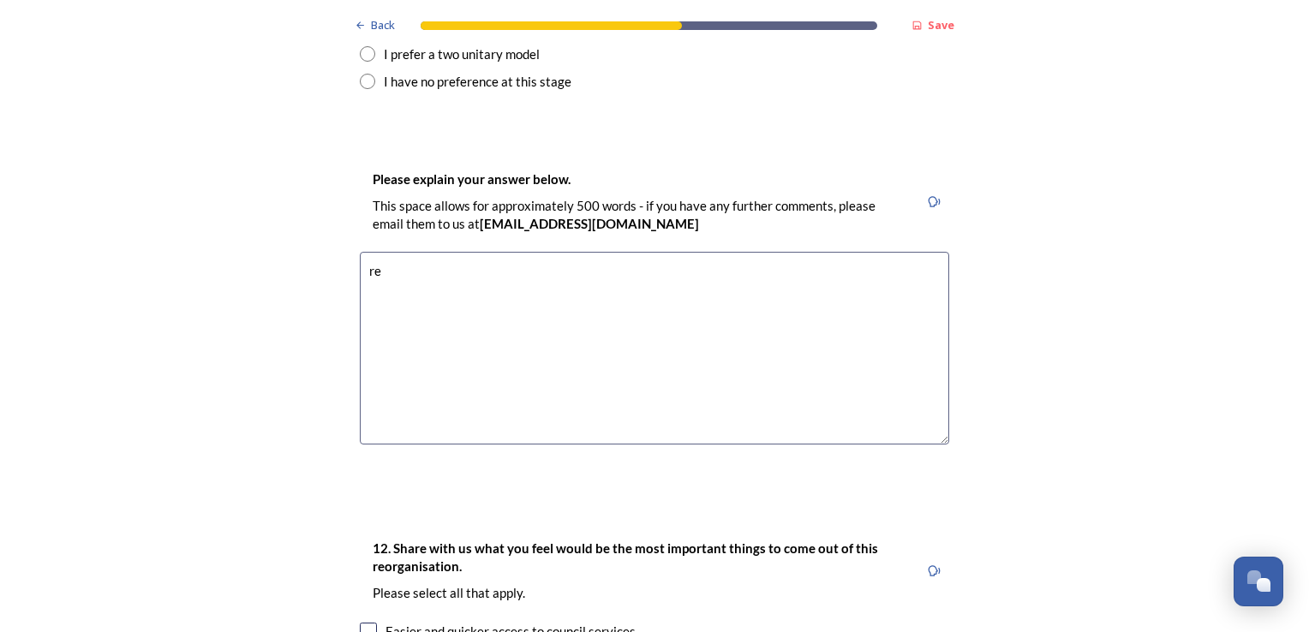
click at [392, 252] on textarea "re" at bounding box center [654, 348] width 589 height 193
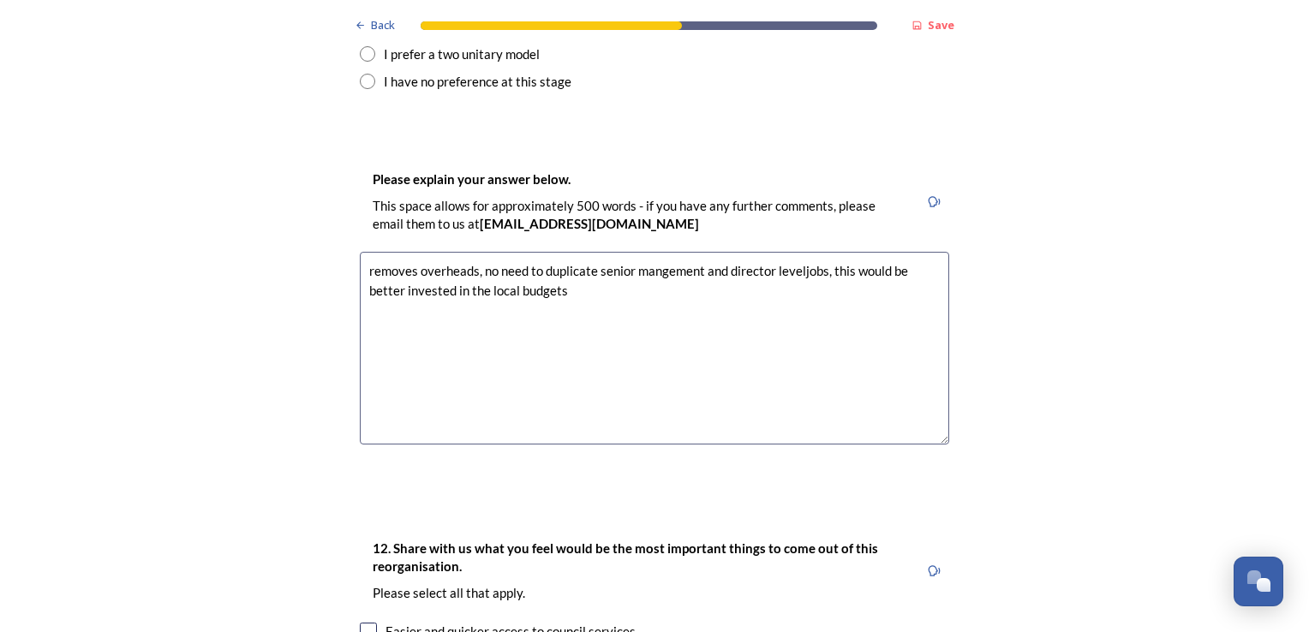
click at [798, 252] on textarea "removes overheads, no need to duplicate senior mangement and director leveljobs…" at bounding box center [654, 348] width 589 height 193
click at [815, 252] on textarea "removes overheads, no need to duplicate senior mangement and director leveljobs…" at bounding box center [654, 348] width 589 height 193
click at [793, 252] on textarea "removes overheads, no need to duplicate senior mangement and director leveljob" at bounding box center [654, 348] width 589 height 193
click at [816, 252] on textarea "removes overheads, no need to duplicate senior mangement and director level job" at bounding box center [654, 348] width 589 height 193
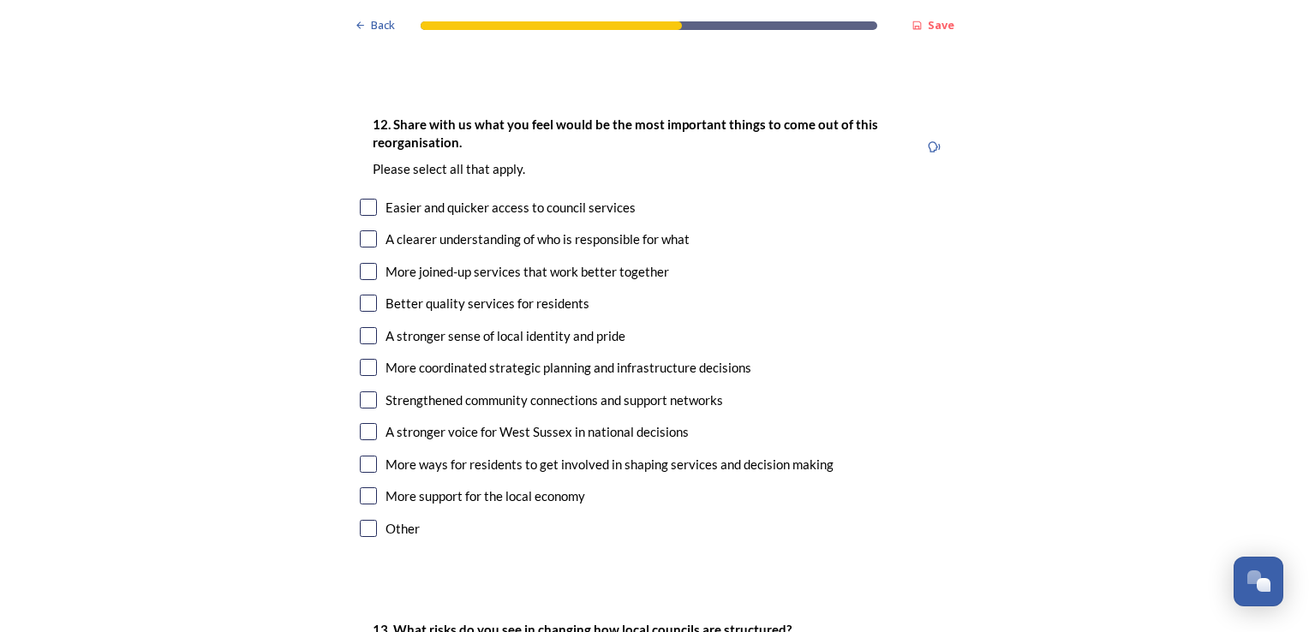
scroll to position [2865, 0]
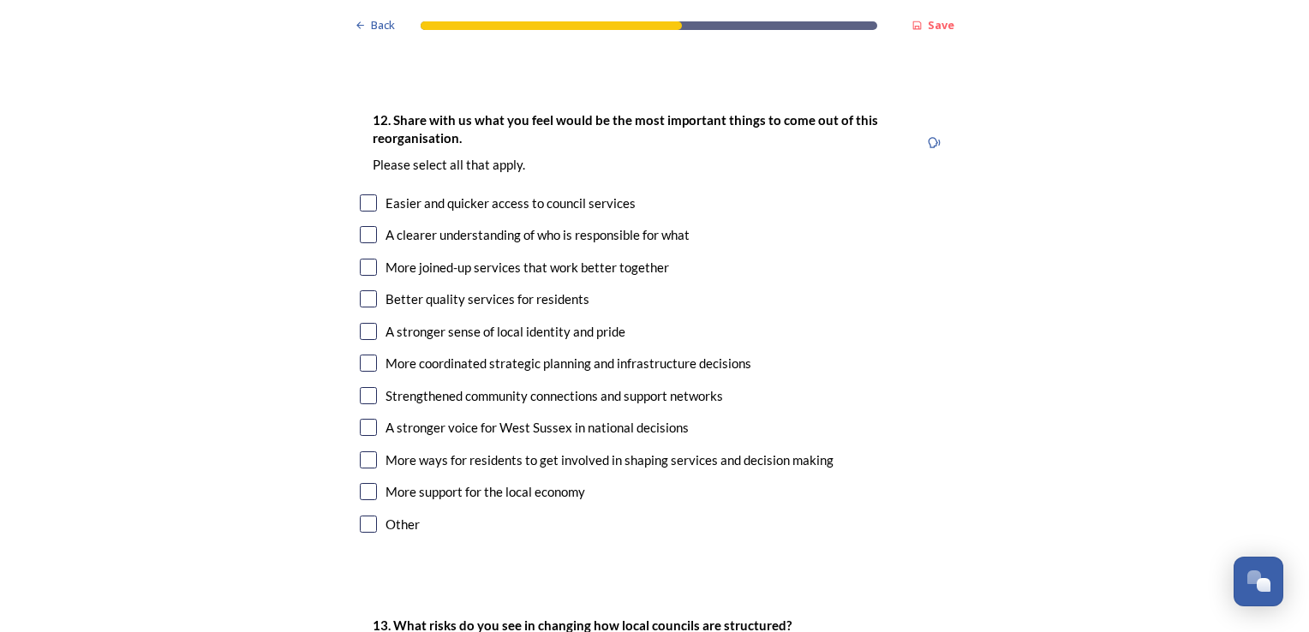
type textarea "removes overheads, no need to duplicate senior management and director level jo…"
click at [367, 194] on input "checkbox" at bounding box center [368, 202] width 17 height 17
checkbox input "true"
click at [363, 259] on input "checkbox" at bounding box center [368, 267] width 17 height 17
checkbox input "true"
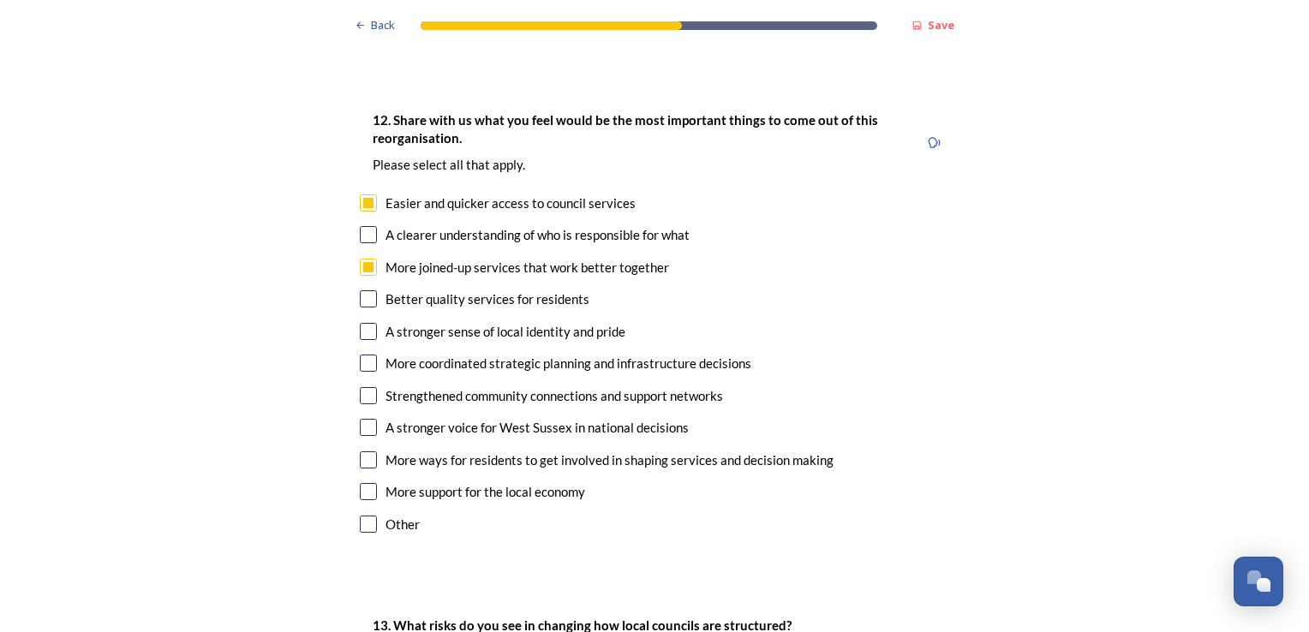
click at [362, 290] on input "checkbox" at bounding box center [368, 298] width 17 height 17
checkbox input "true"
click at [369, 355] on input "checkbox" at bounding box center [368, 363] width 17 height 17
checkbox input "true"
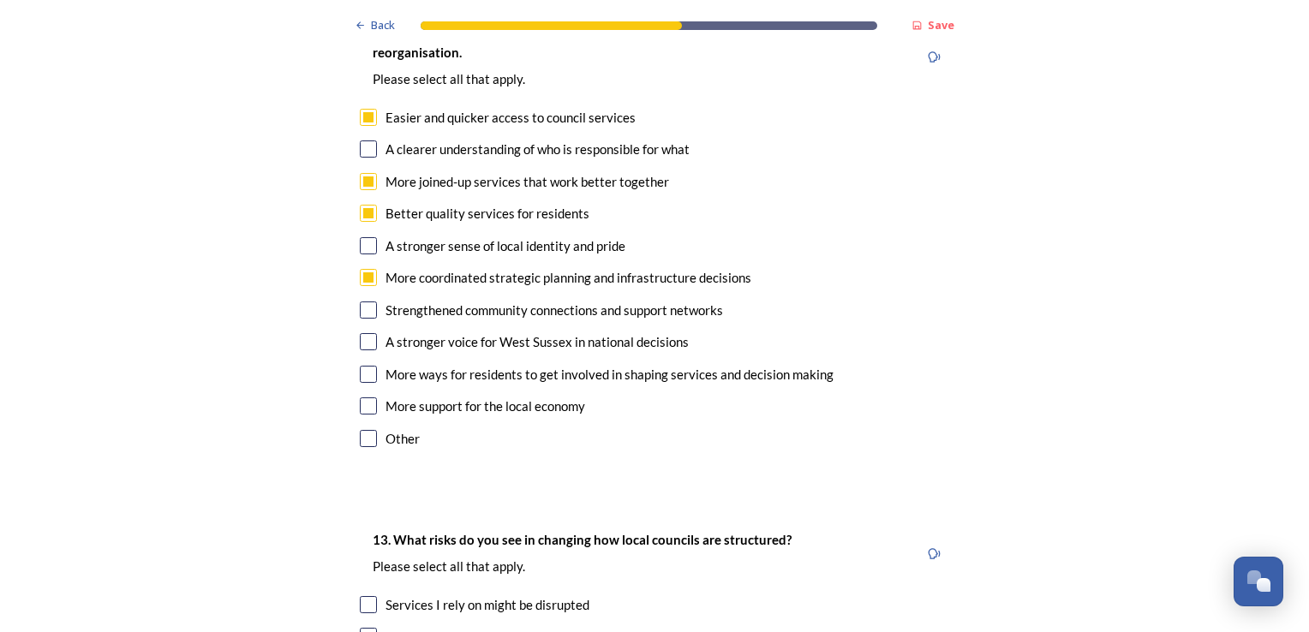
scroll to position [3036, 0]
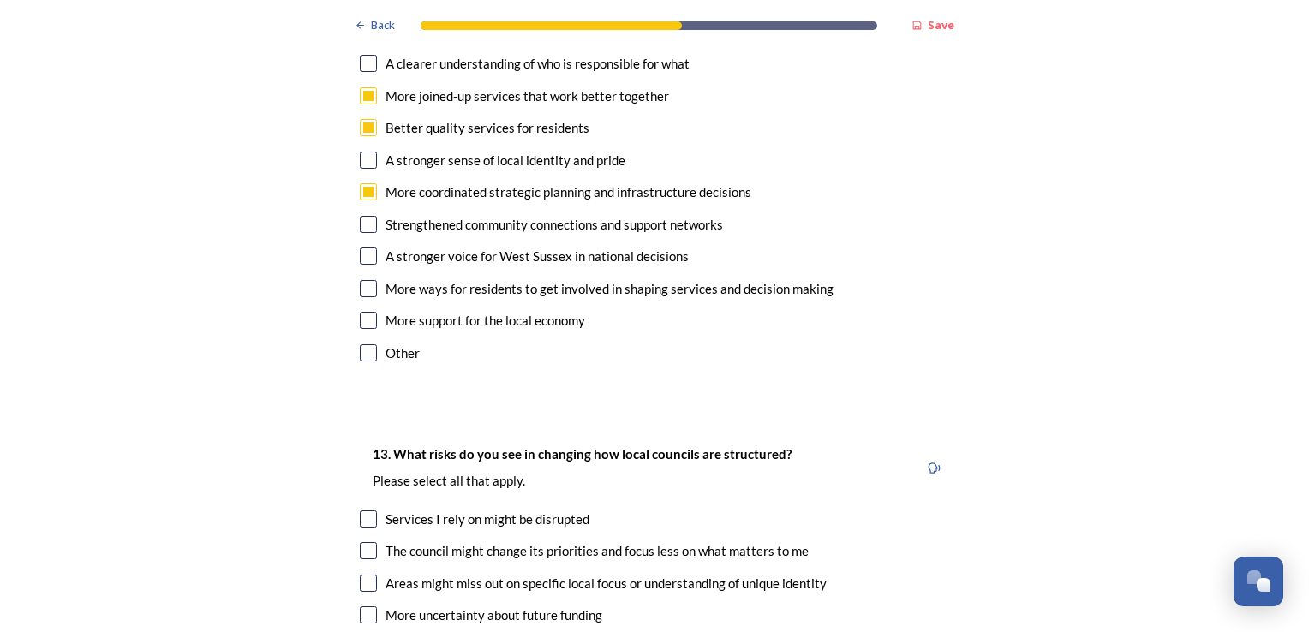
click at [367, 312] on input "checkbox" at bounding box center [368, 320] width 17 height 17
checkbox input "true"
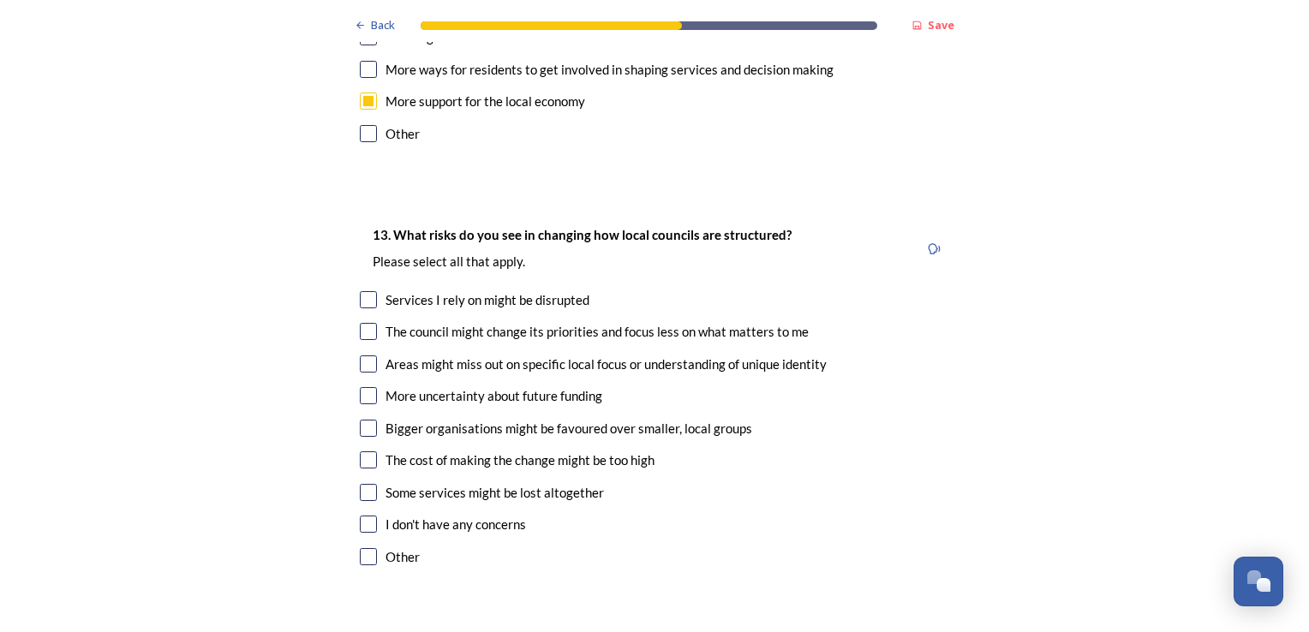
scroll to position [3293, 0]
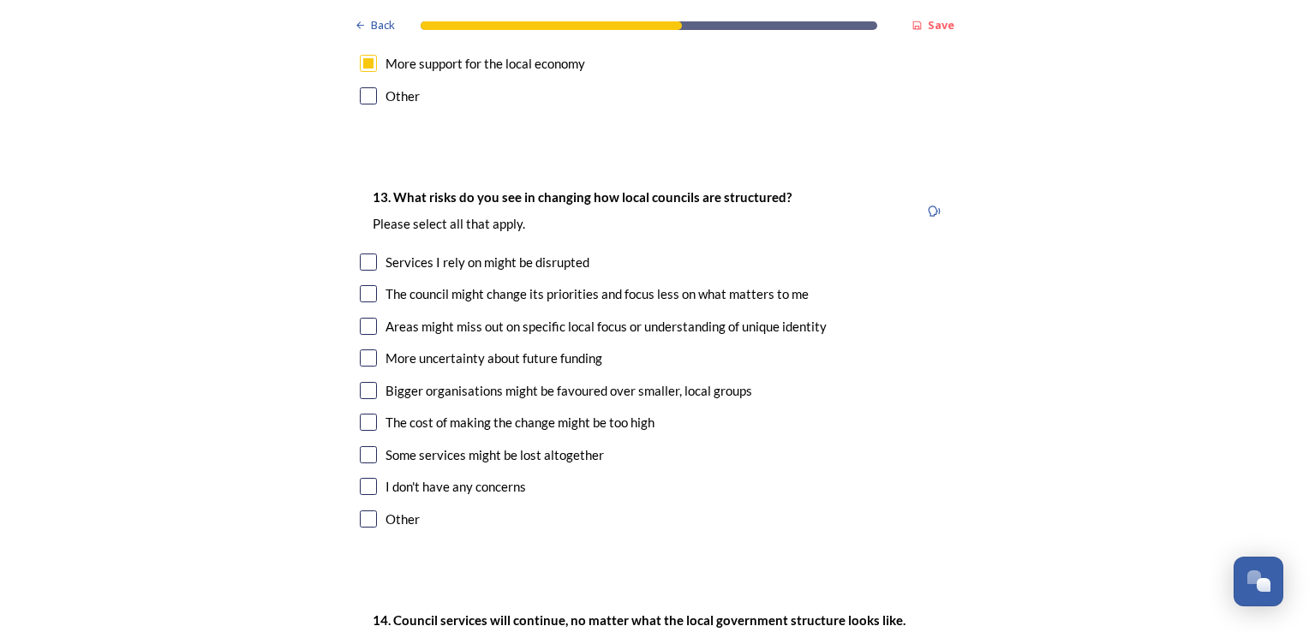
click at [367, 478] on input "checkbox" at bounding box center [368, 486] width 17 height 17
checkbox input "true"
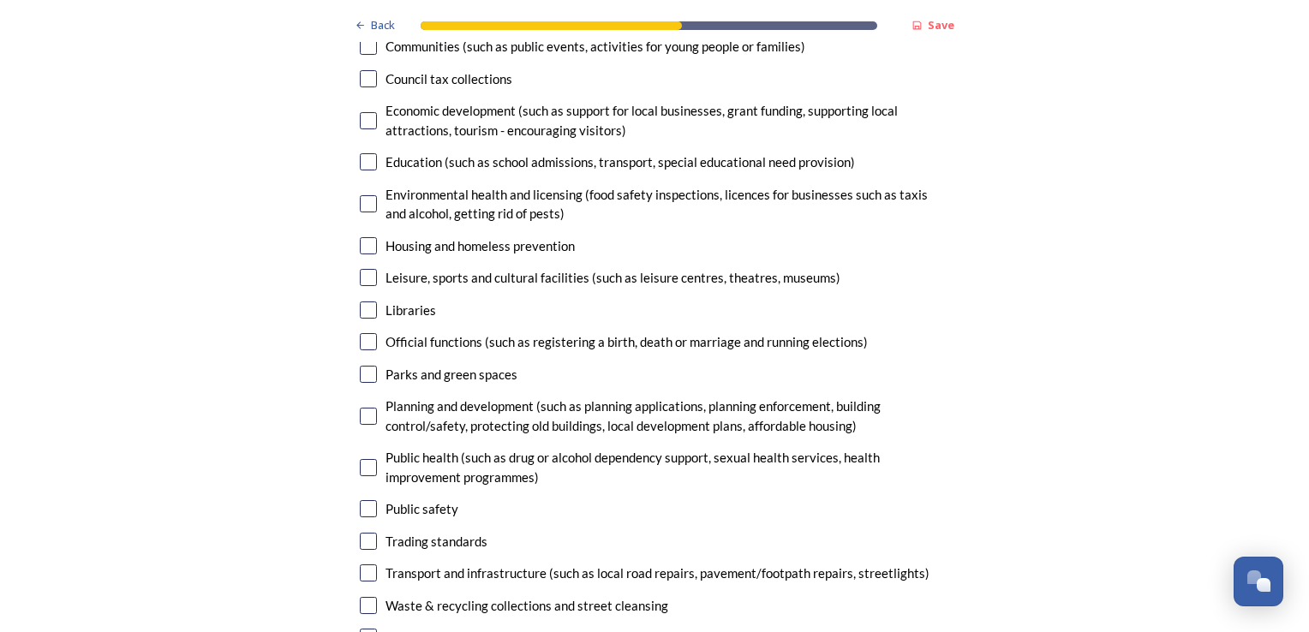
scroll to position [4150, 0]
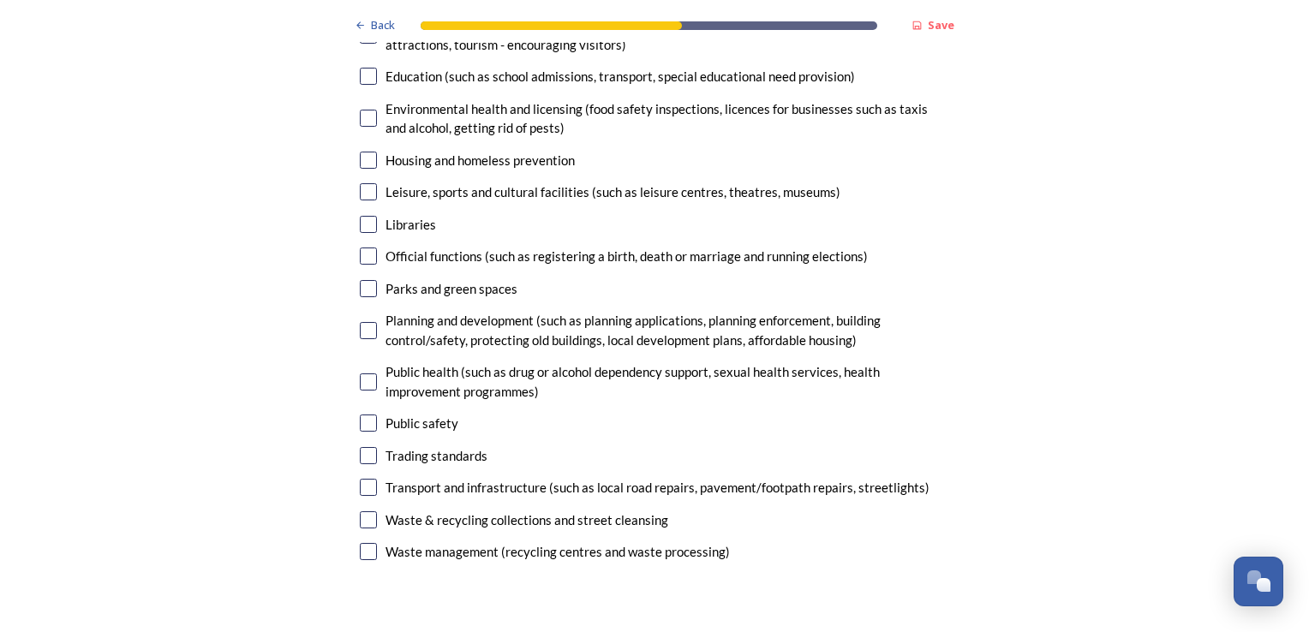
click at [372, 542] on div "Waste management (recycling centres and waste processing)" at bounding box center [654, 552] width 589 height 20
checkbox input "true"
click at [360, 511] on input "checkbox" at bounding box center [368, 519] width 17 height 17
checkbox input "true"
click at [364, 280] on input "checkbox" at bounding box center [368, 288] width 17 height 17
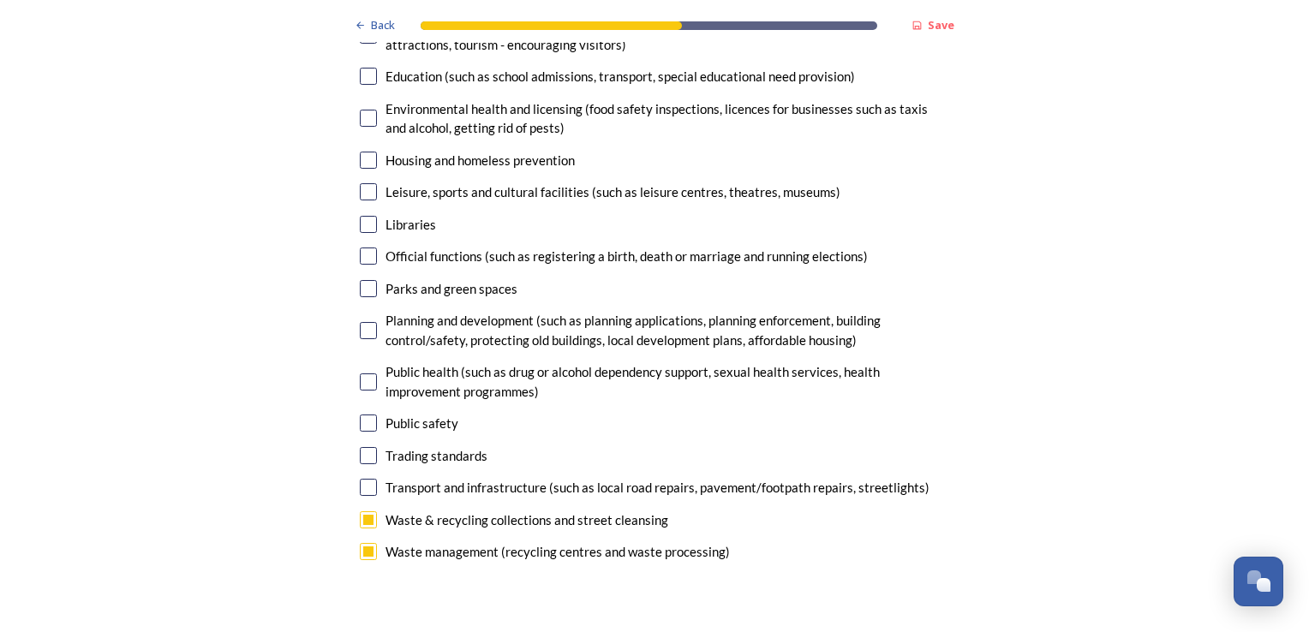
checkbox input "true"
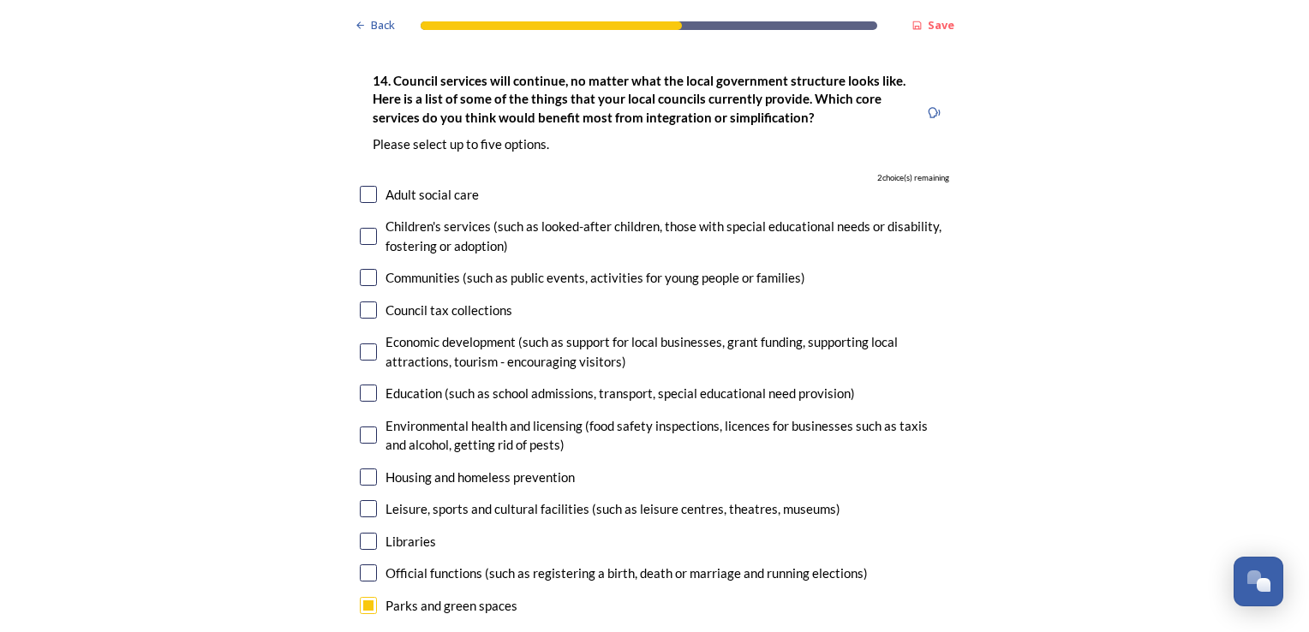
scroll to position [3807, 0]
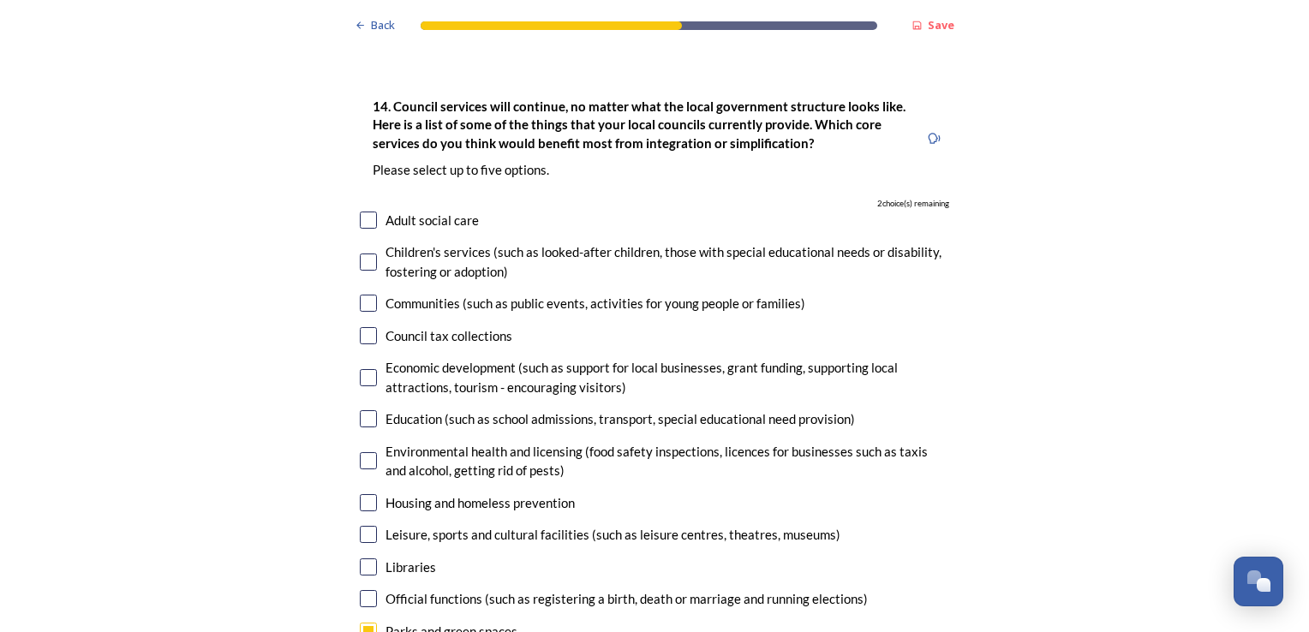
click at [361, 212] on input "checkbox" at bounding box center [368, 220] width 17 height 17
checkbox input "true"
click at [361, 254] on input "checkbox" at bounding box center [368, 262] width 17 height 17
checkbox input "true"
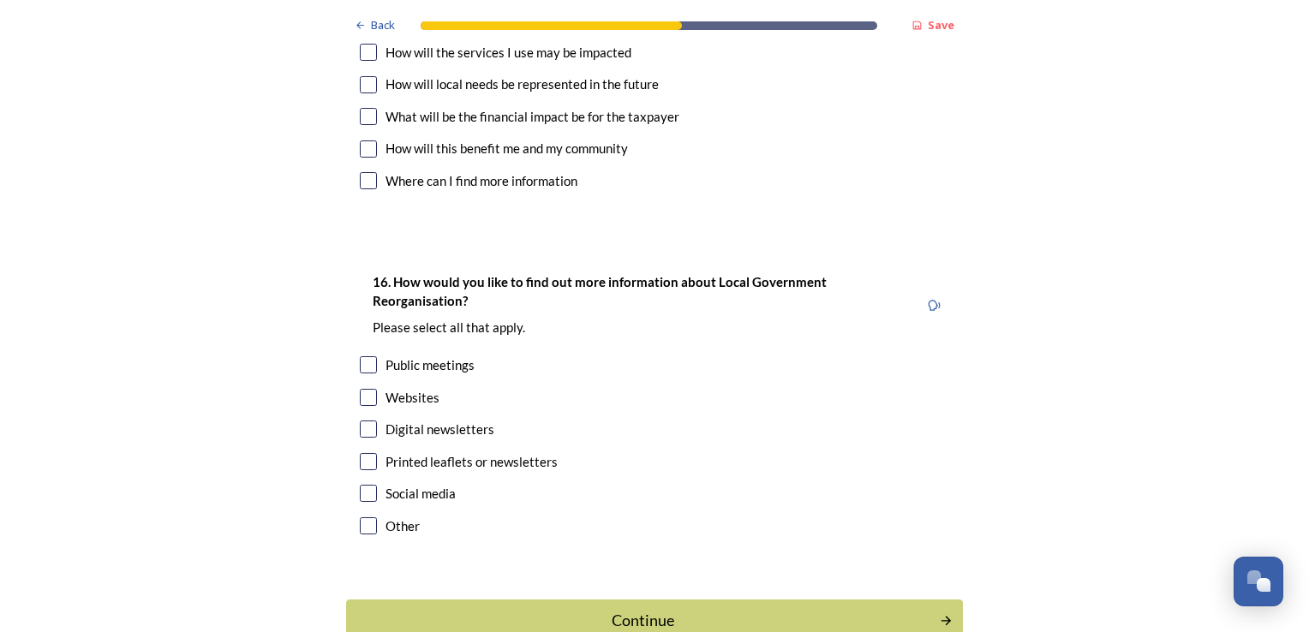
scroll to position [5007, 0]
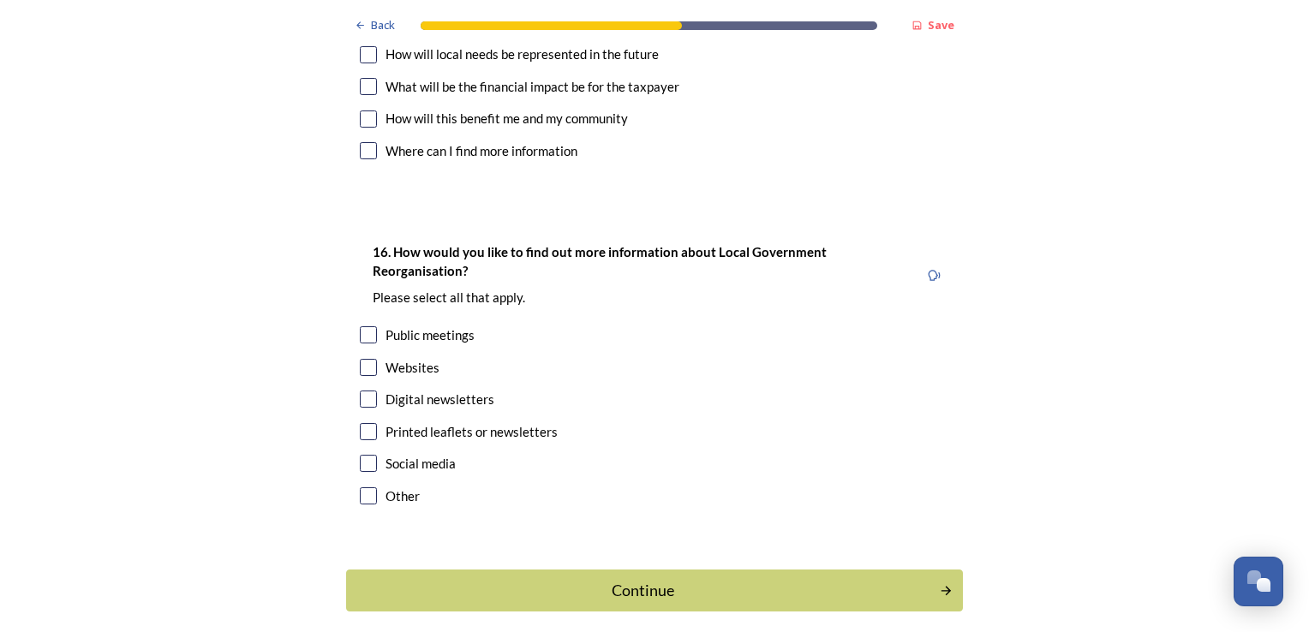
click at [360, 487] on input "checkbox" at bounding box center [368, 495] width 17 height 17
checkbox input "true"
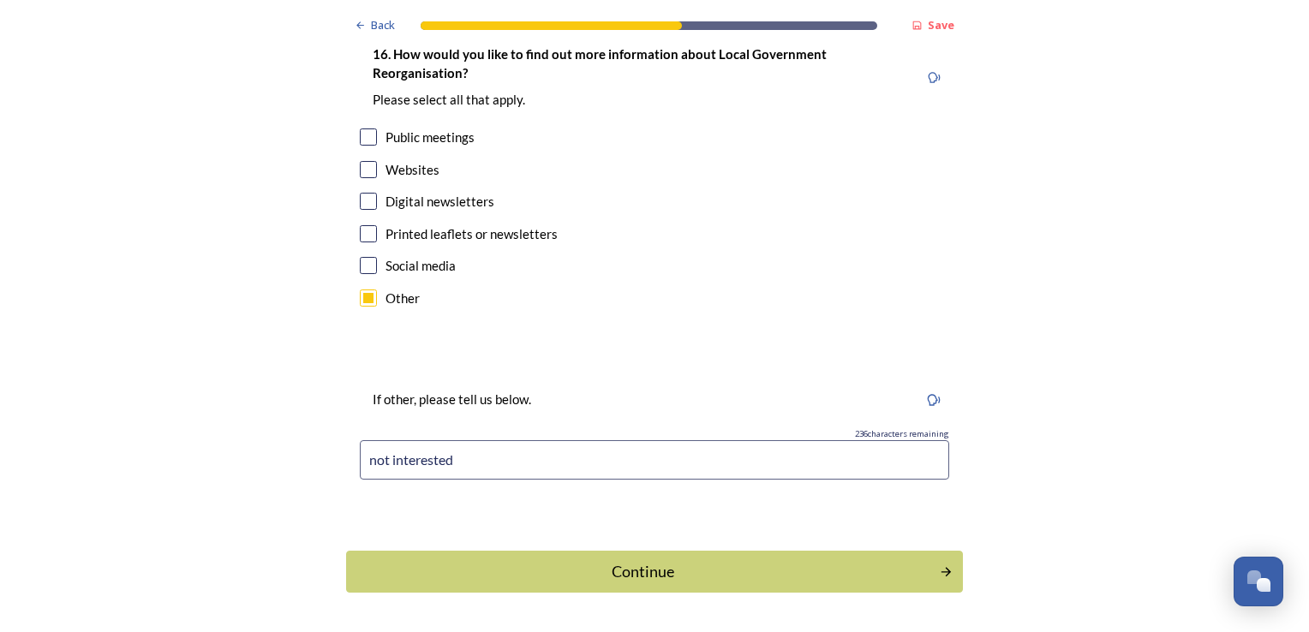
scroll to position [5212, 0]
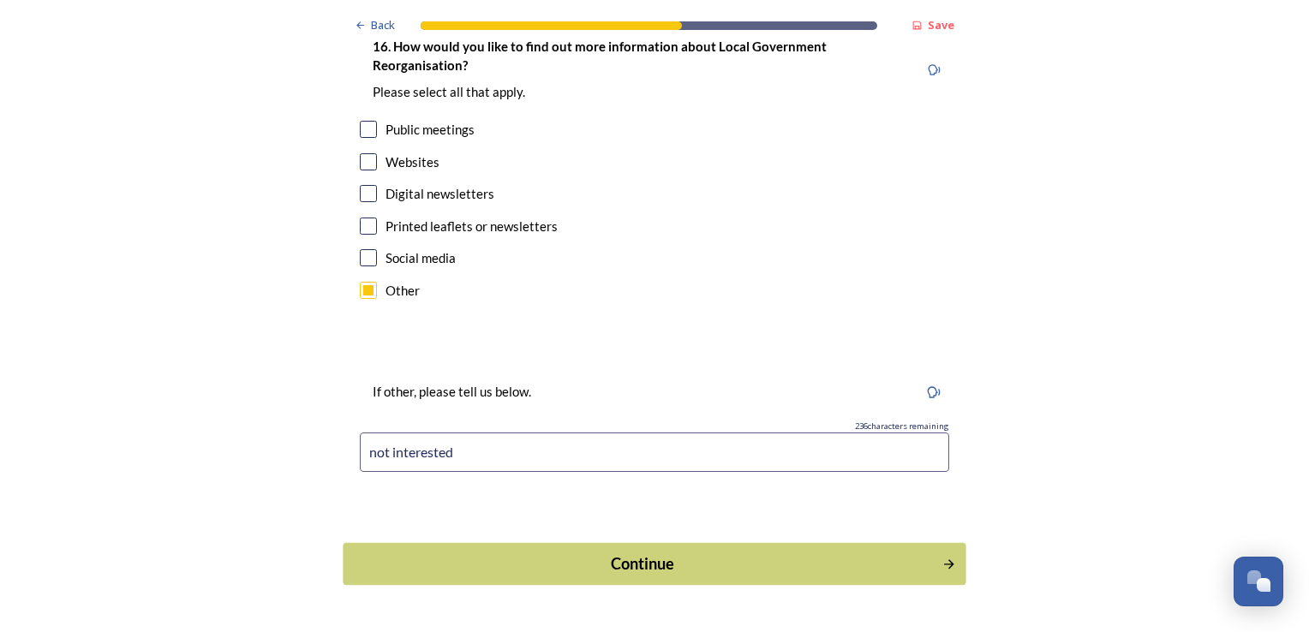
type input "not interested"
click at [651, 552] on div "Continue" at bounding box center [643, 563] width 580 height 23
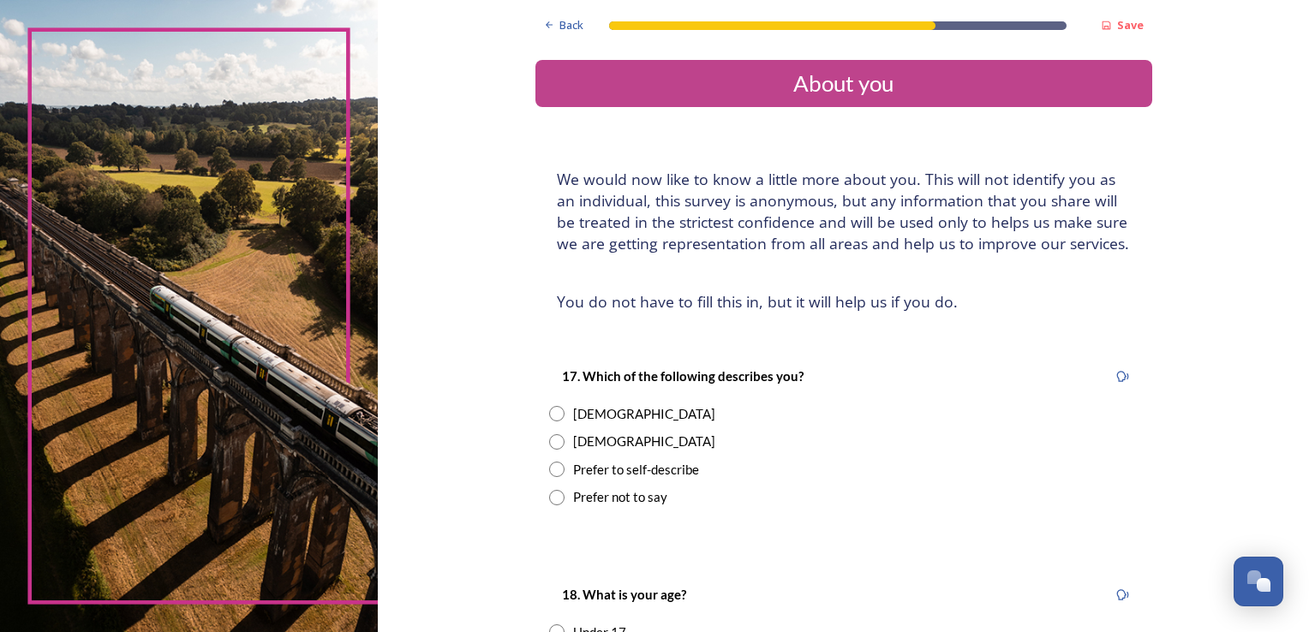
click at [553, 446] on input "radio" at bounding box center [556, 441] width 15 height 15
radio input "true"
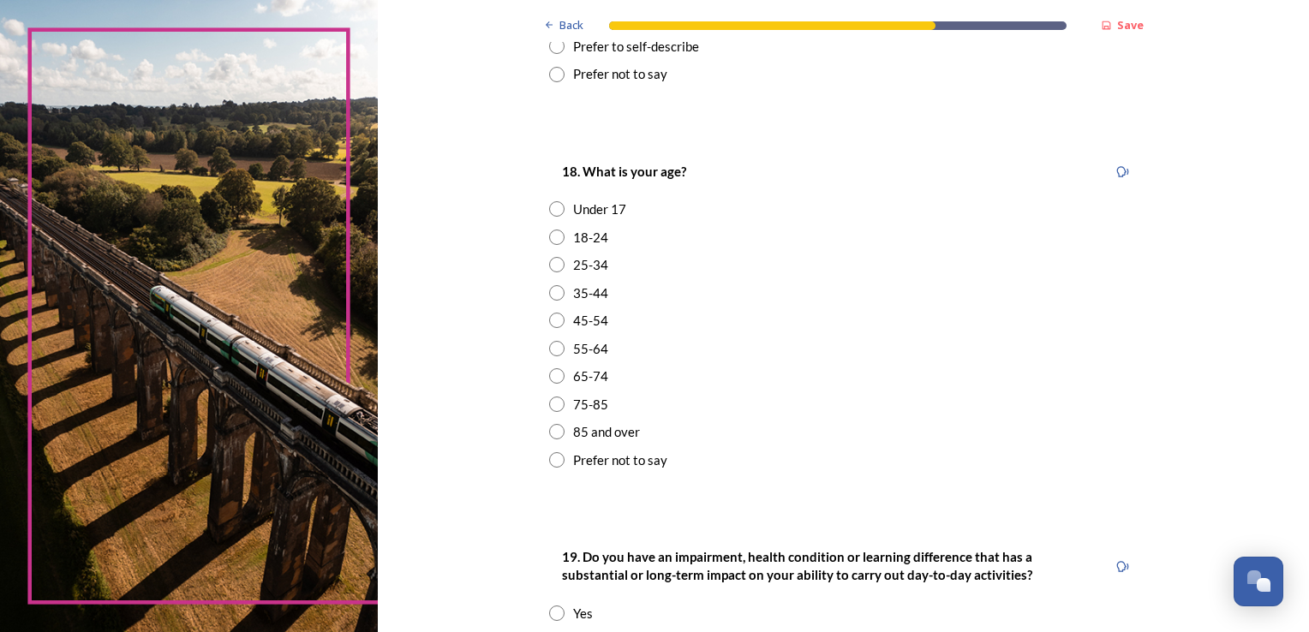
scroll to position [428, 0]
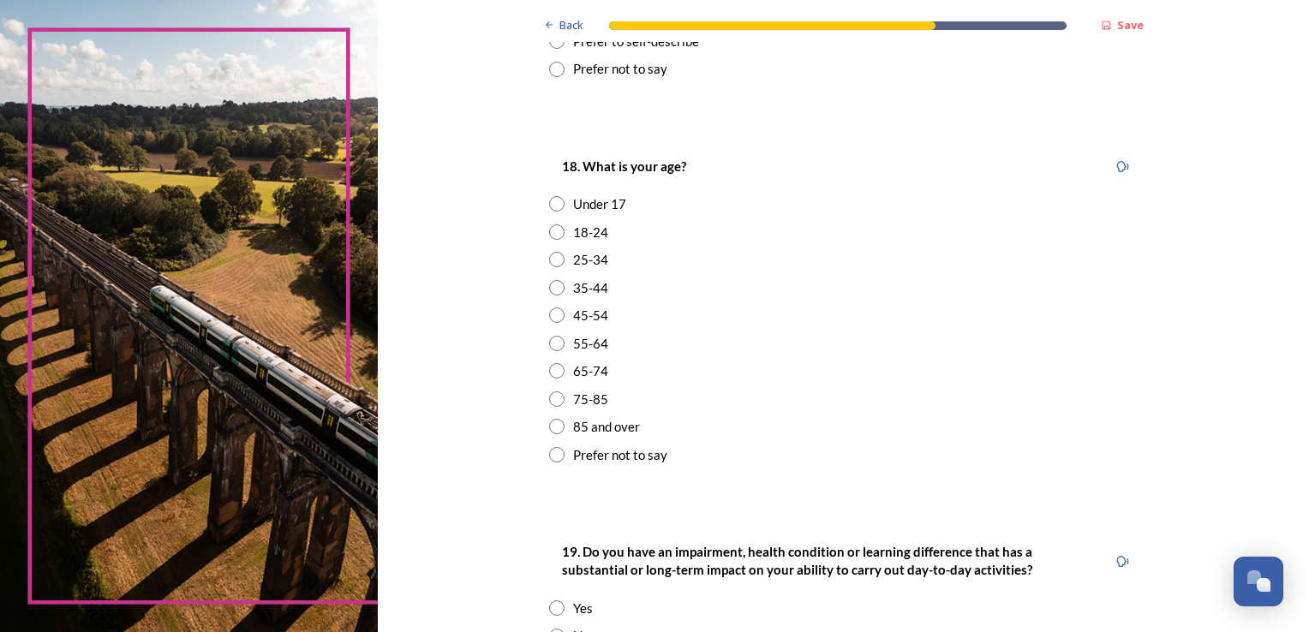
click at [552, 348] on input "radio" at bounding box center [556, 343] width 15 height 15
radio input "true"
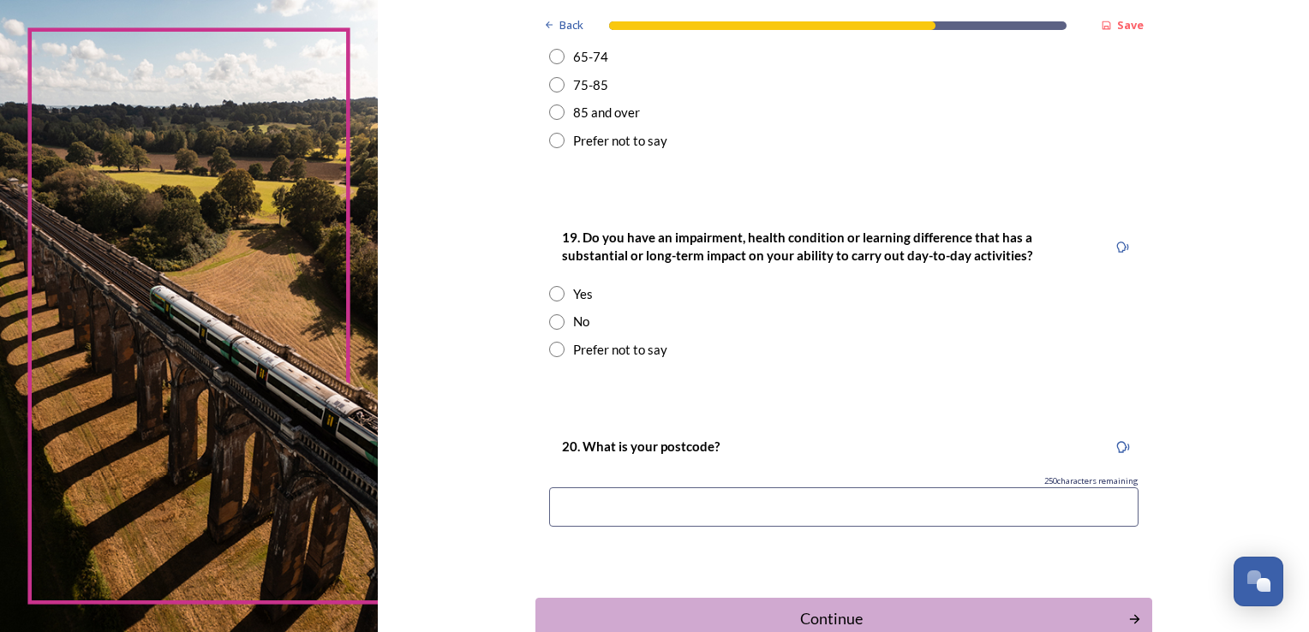
scroll to position [771, 0]
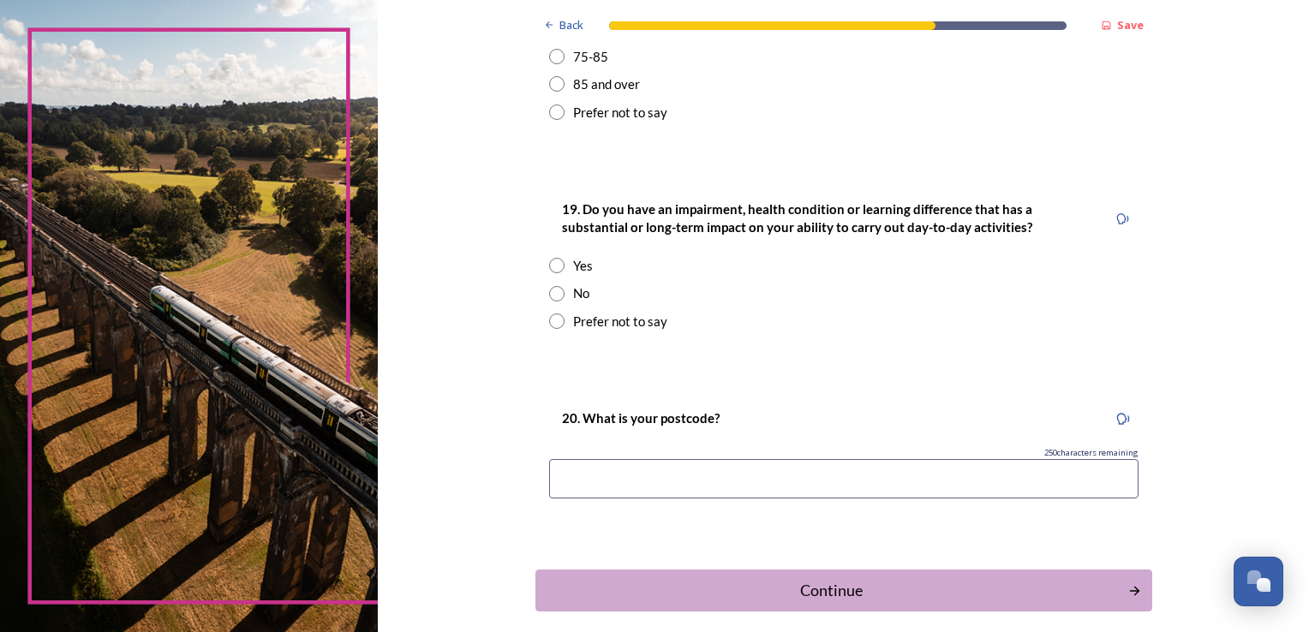
click at [549, 318] on input "radio" at bounding box center [556, 320] width 15 height 15
radio input "true"
click at [649, 477] on input at bounding box center [843, 478] width 589 height 39
click at [653, 481] on input "bn" at bounding box center [843, 478] width 589 height 39
drag, startPoint x: 653, startPoint y: 481, endPoint x: 864, endPoint y: 627, distance: 256.8
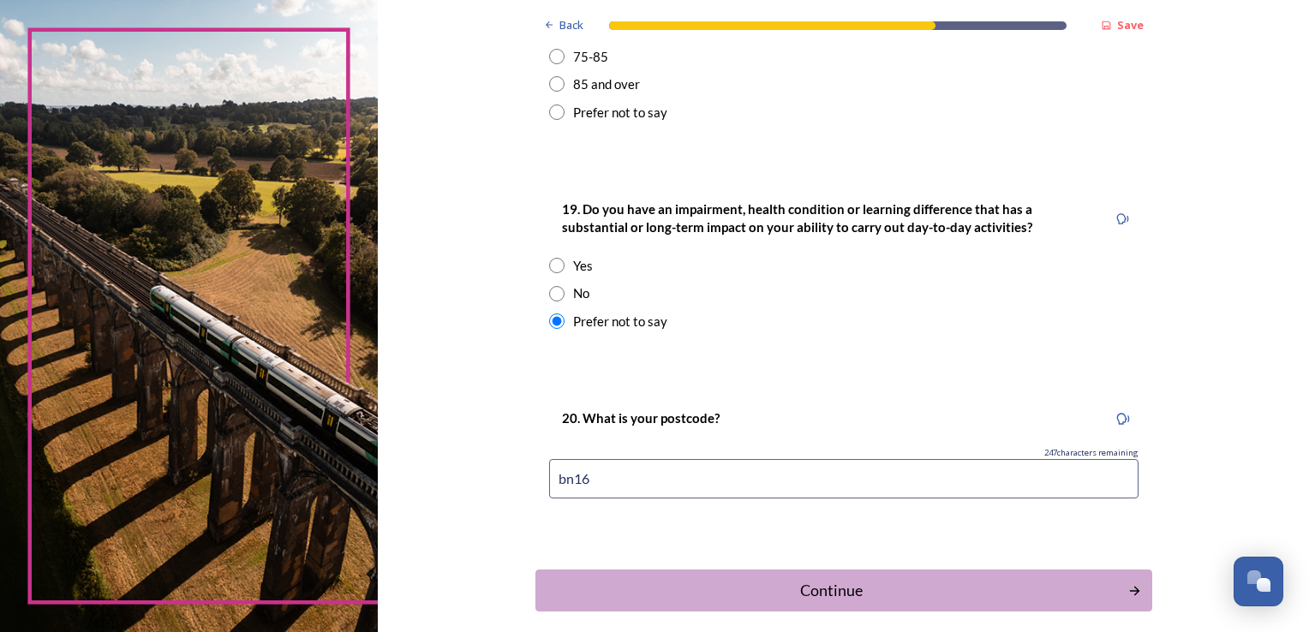
type input "bn16"
click at [987, 582] on div "Continue" at bounding box center [831, 590] width 580 height 23
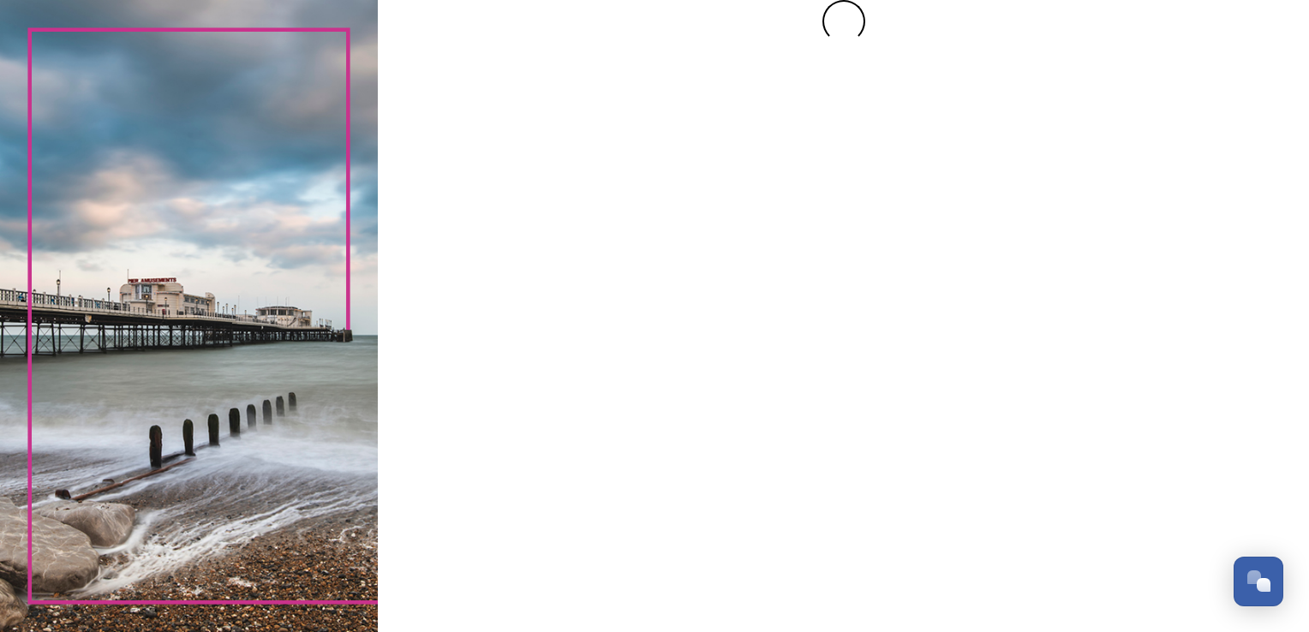
scroll to position [0, 0]
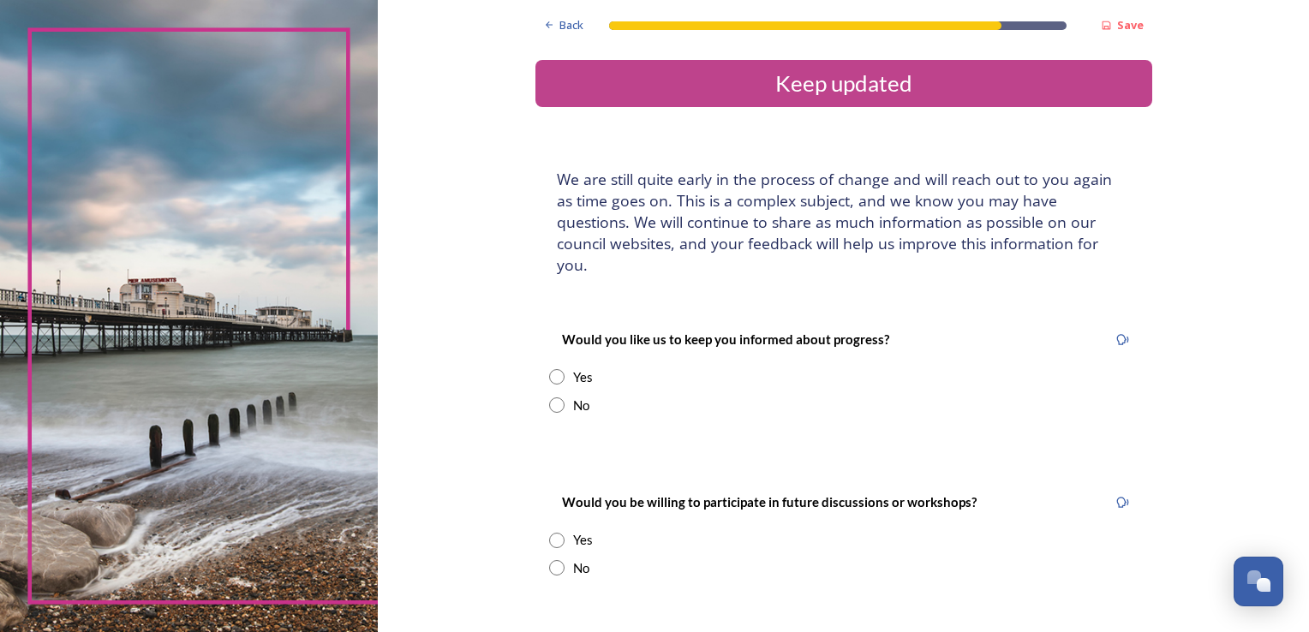
click at [552, 397] on input "radio" at bounding box center [556, 404] width 15 height 15
radio input "true"
click at [560, 558] on div "No" at bounding box center [843, 568] width 589 height 20
radio input "true"
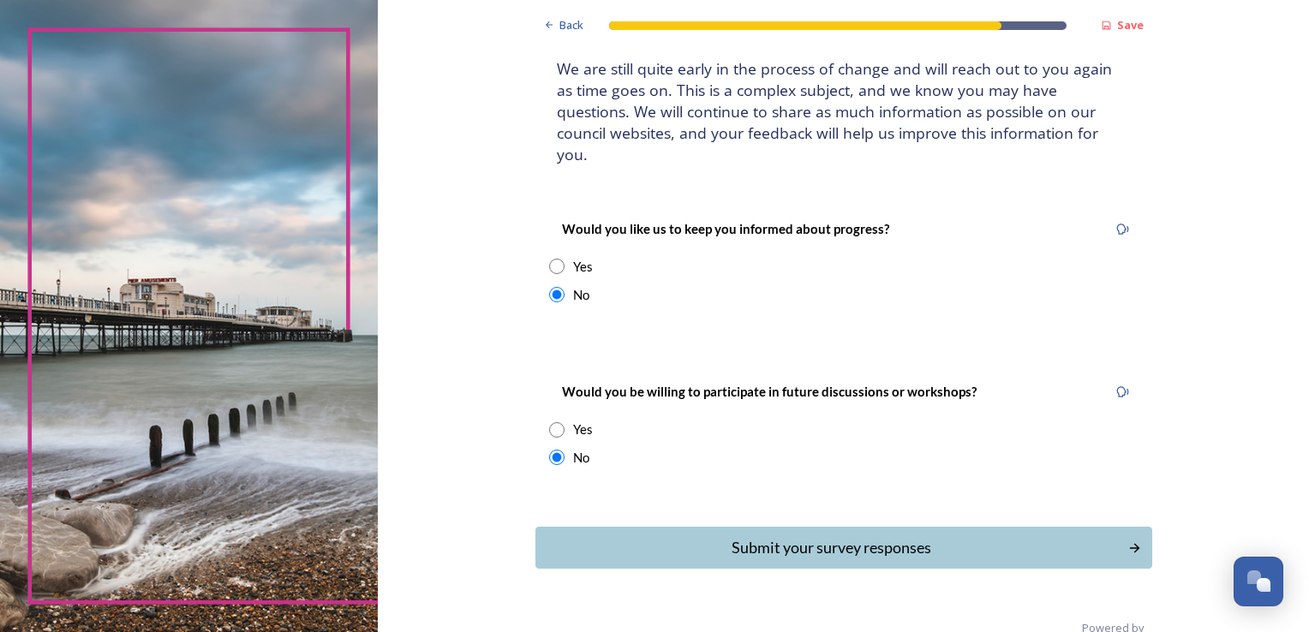
scroll to position [124, 0]
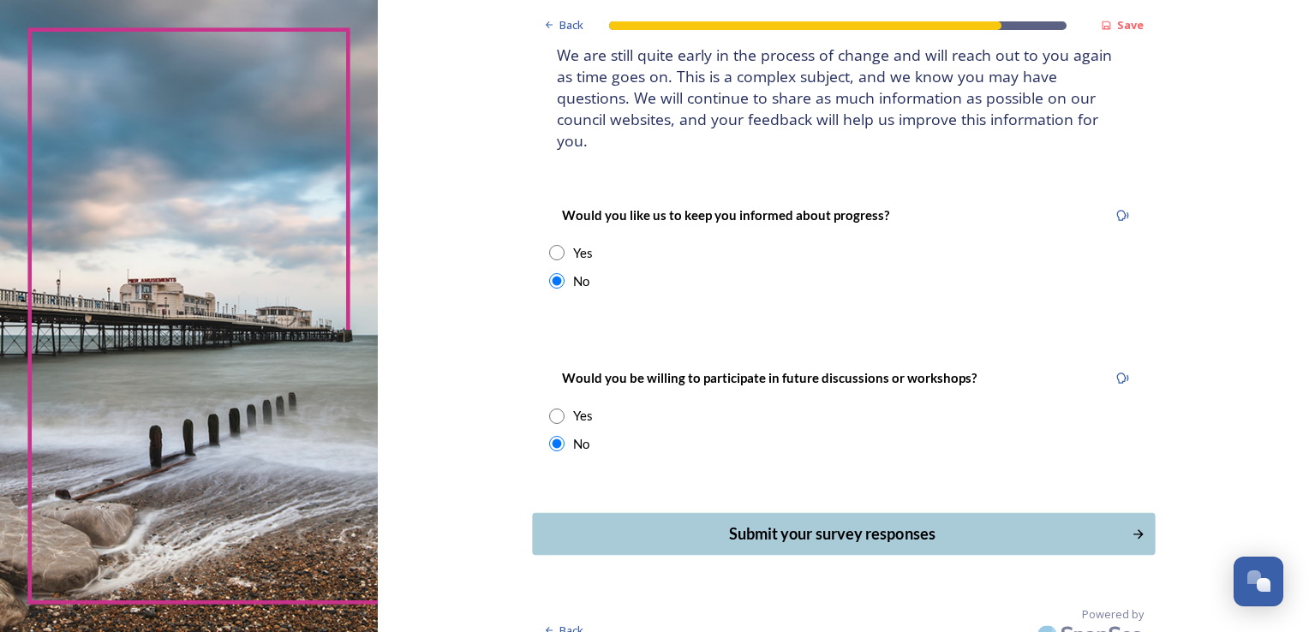
click at [775, 522] on div "Submit your survey responses" at bounding box center [831, 533] width 580 height 23
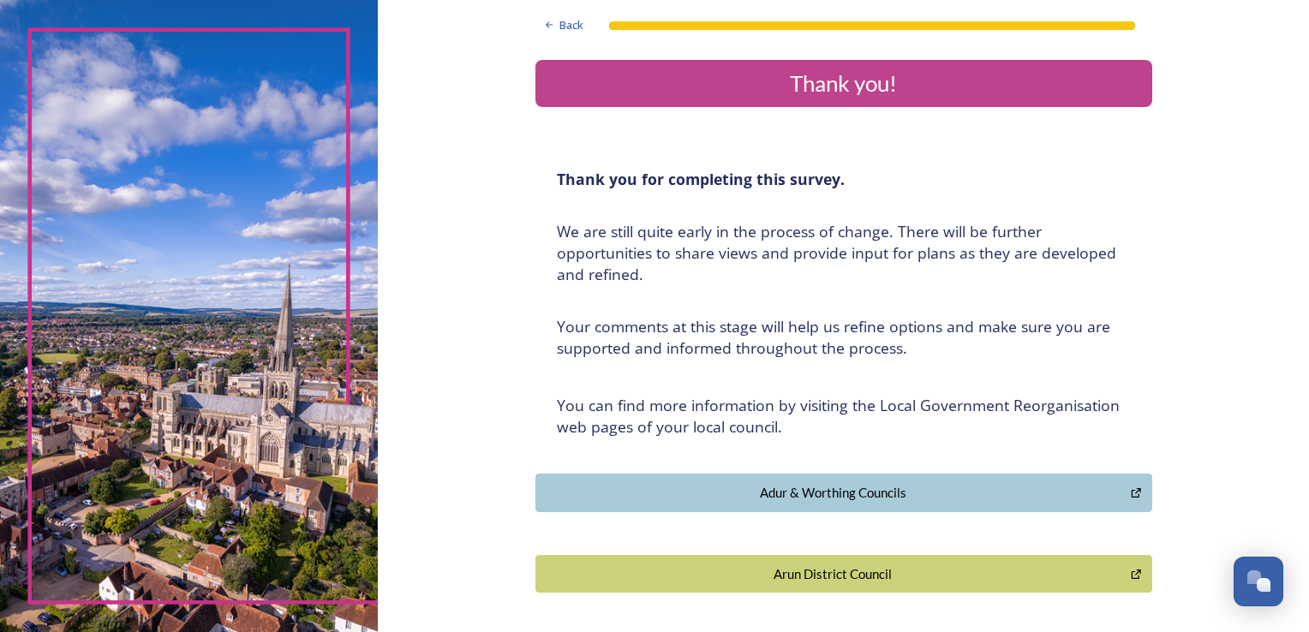
click at [793, 570] on div "Arun District Council" at bounding box center [833, 574] width 577 height 20
